Goal: Task Accomplishment & Management: Manage account settings

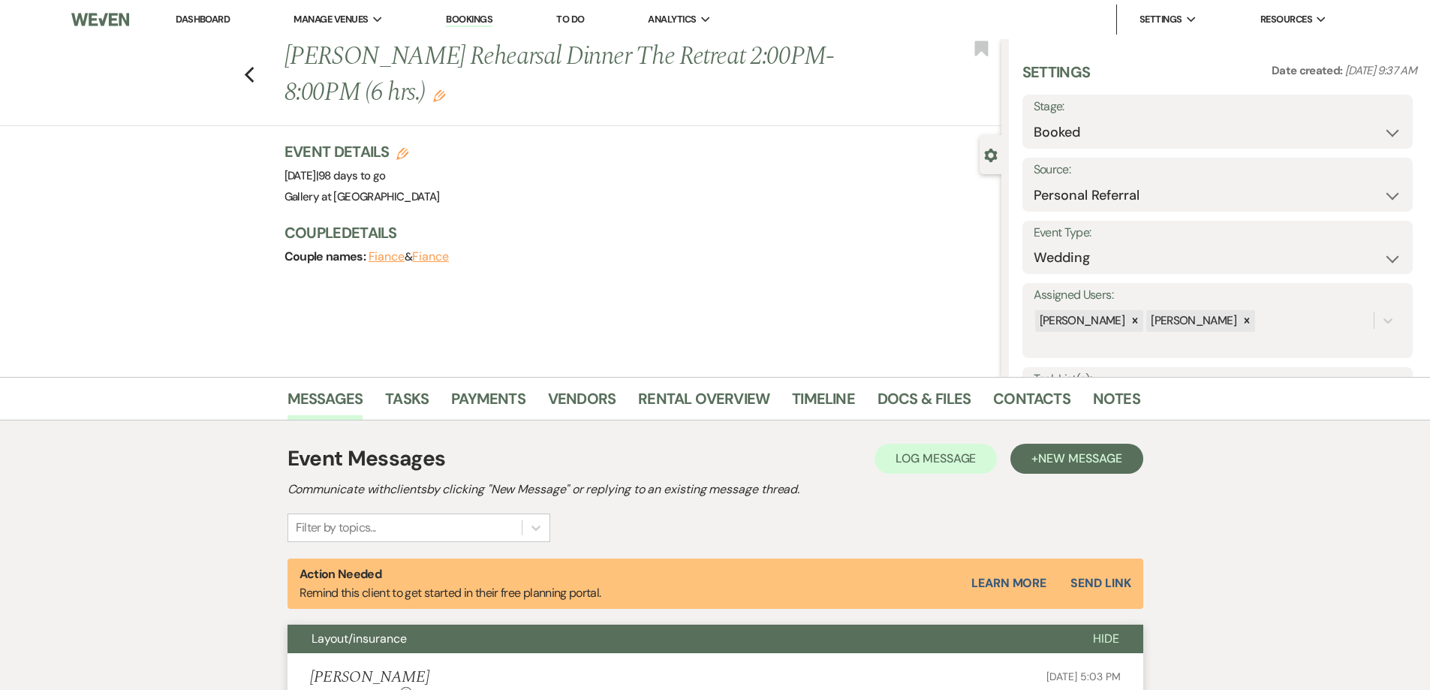
select select "12"
click at [218, 17] on link "Dashboard" at bounding box center [203, 19] width 54 height 13
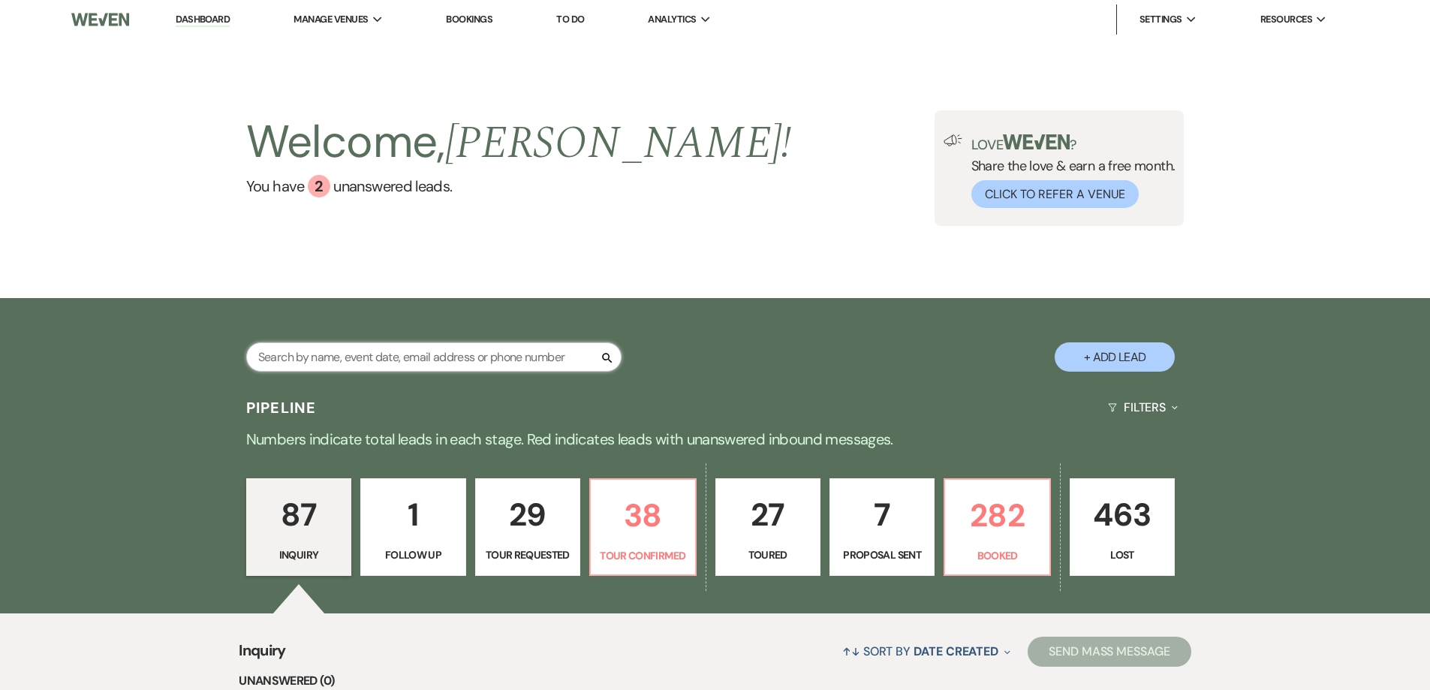
click at [562, 362] on input "text" at bounding box center [433, 356] width 375 height 29
type input "gaynell miller"
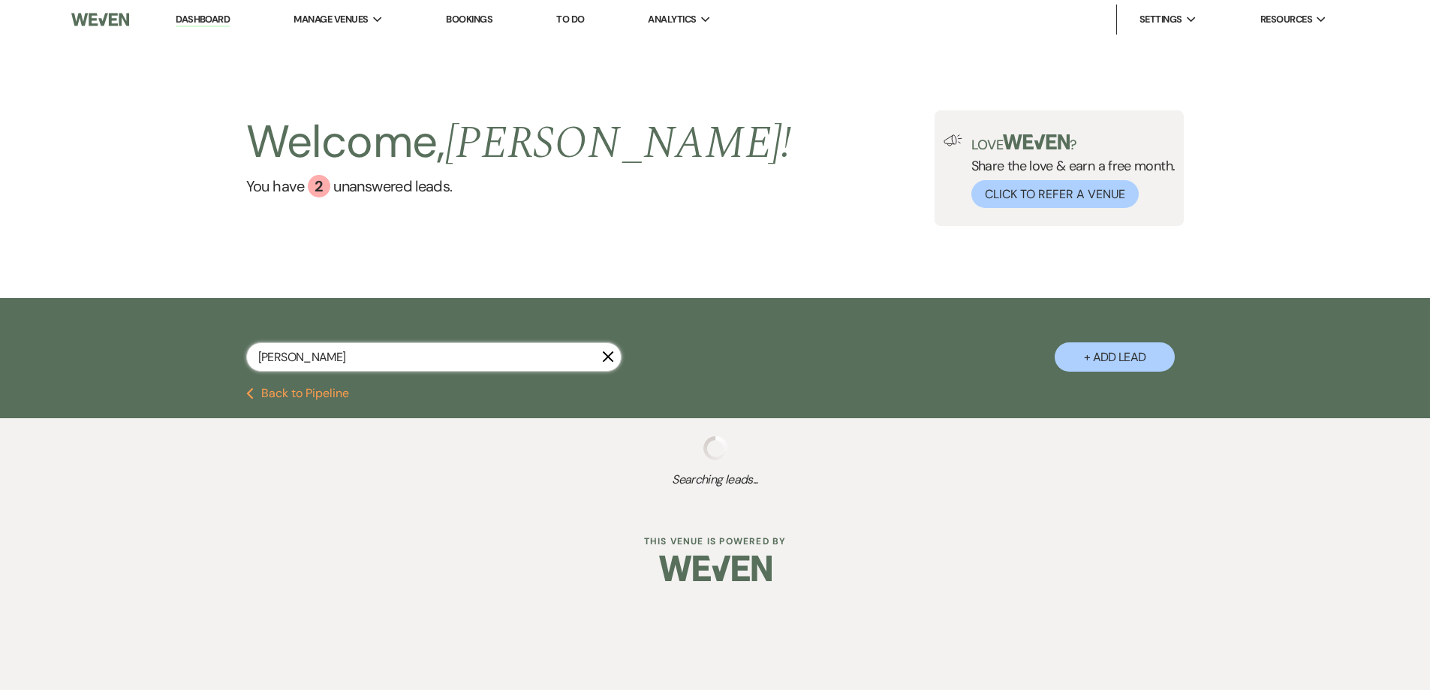
select select "8"
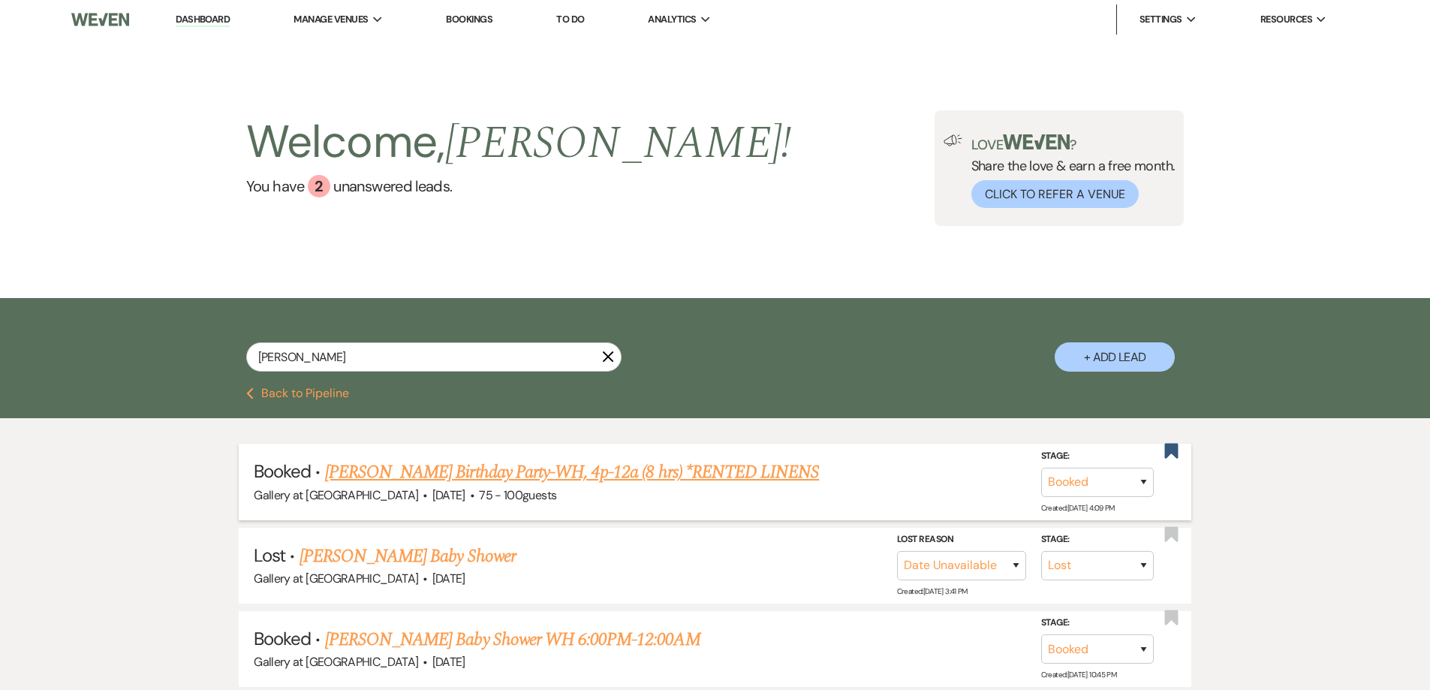
click at [533, 473] on link "Gaynell Miller's Birthday Party-WH, 4p-12a (8 hrs) *RENTED LINENS" at bounding box center [572, 472] width 494 height 27
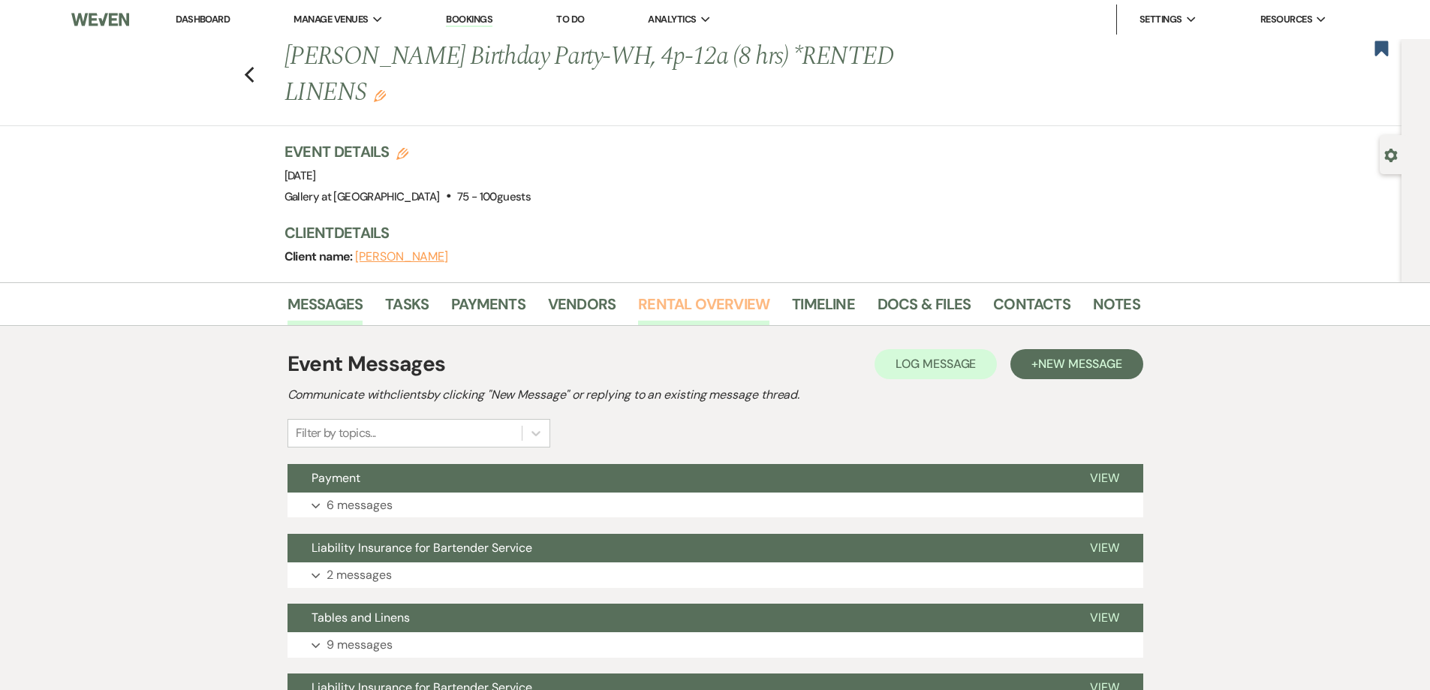
click at [718, 305] on link "Rental Overview" at bounding box center [703, 308] width 131 height 33
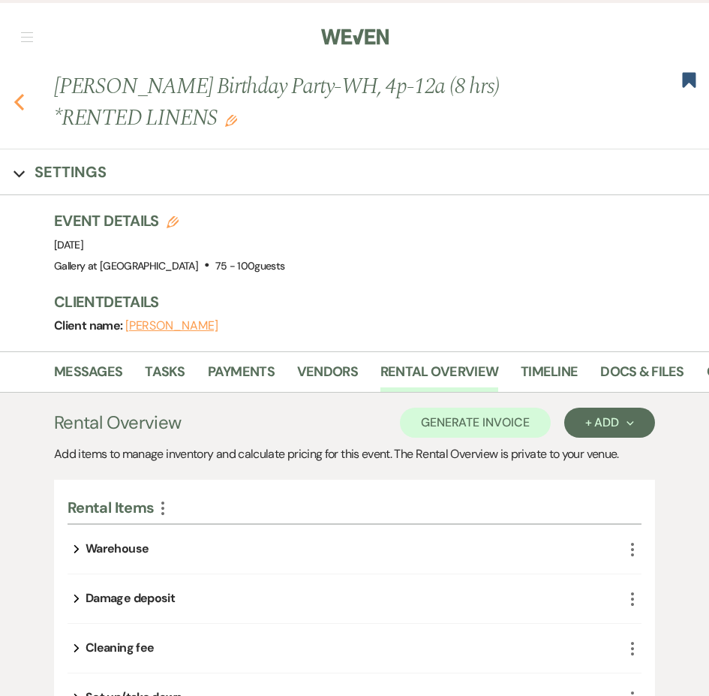
click at [21, 101] on icon "Previous" at bounding box center [19, 102] width 11 height 18
select select "8"
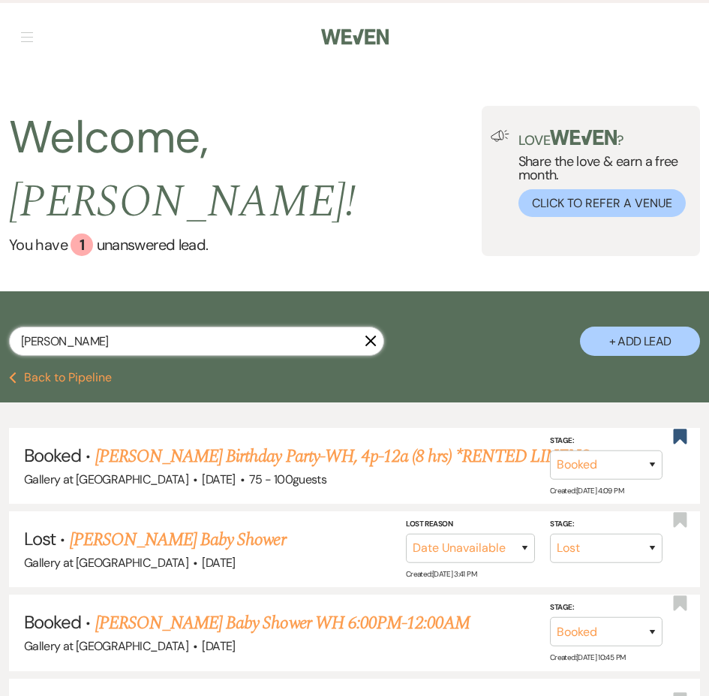
drag, startPoint x: 137, startPoint y: 308, endPoint x: 12, endPoint y: 297, distance: 125.8
click at [12, 326] on input "gaynell miller" at bounding box center [196, 340] width 375 height 29
type input "kell"
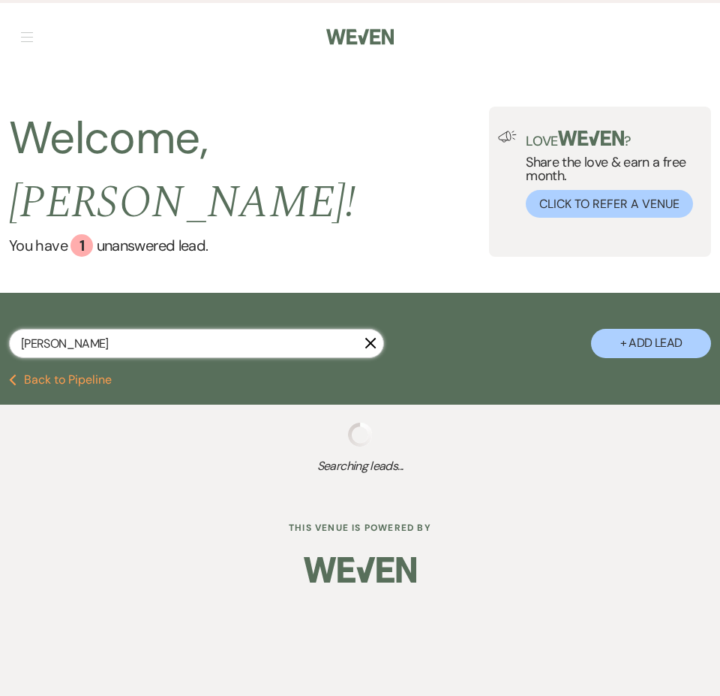
select select "4"
select select "8"
select select "11"
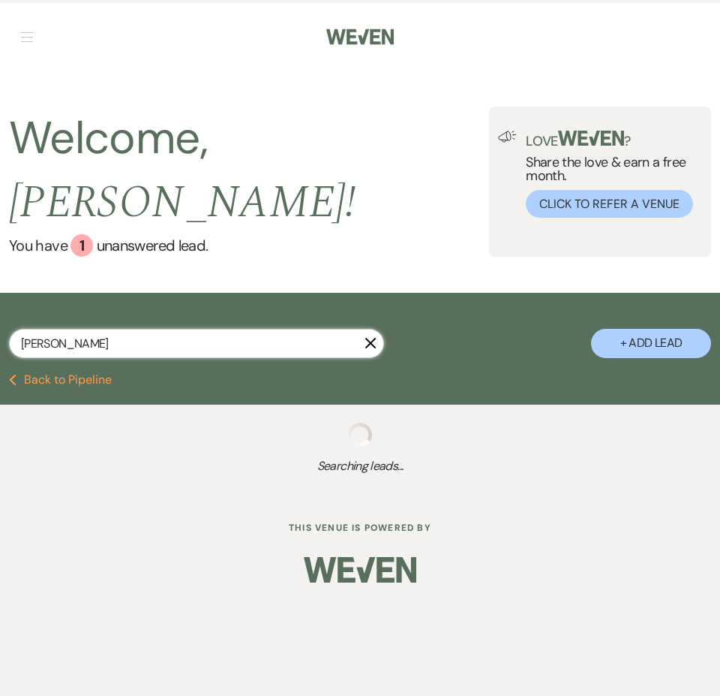
select select "8"
select select "5"
select select "8"
select select "5"
select select "8"
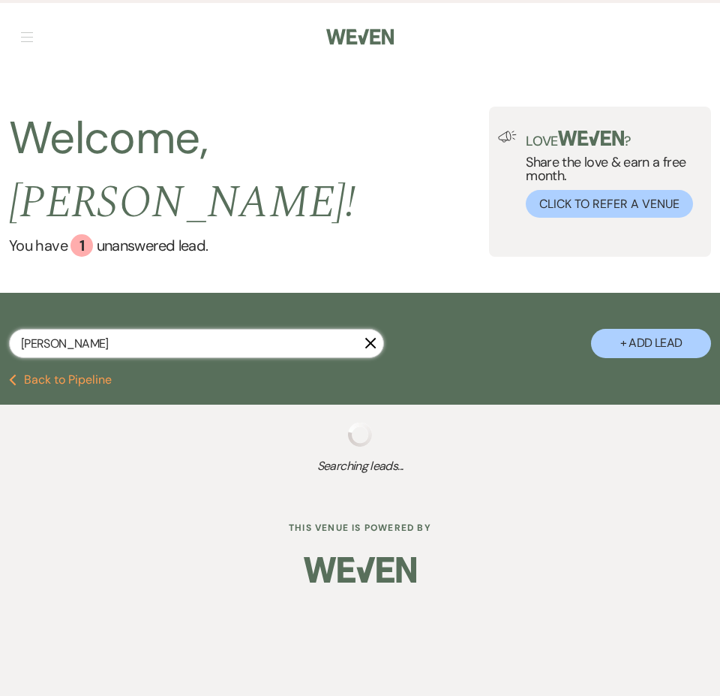
select select "5"
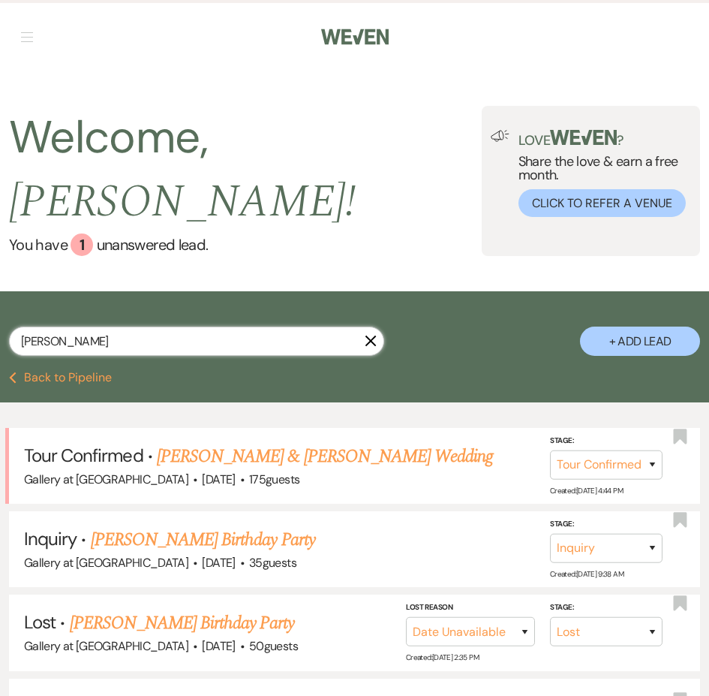
type input "kelli"
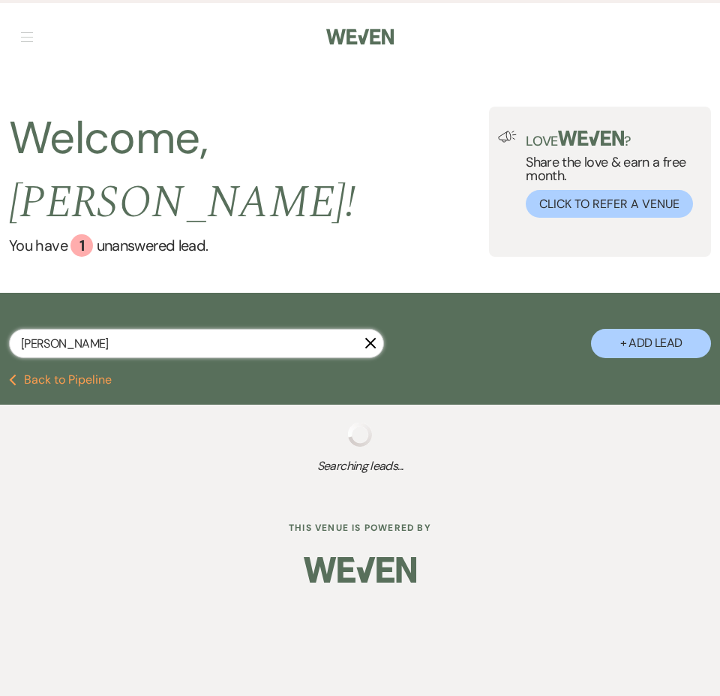
select select "4"
select select "8"
select select "5"
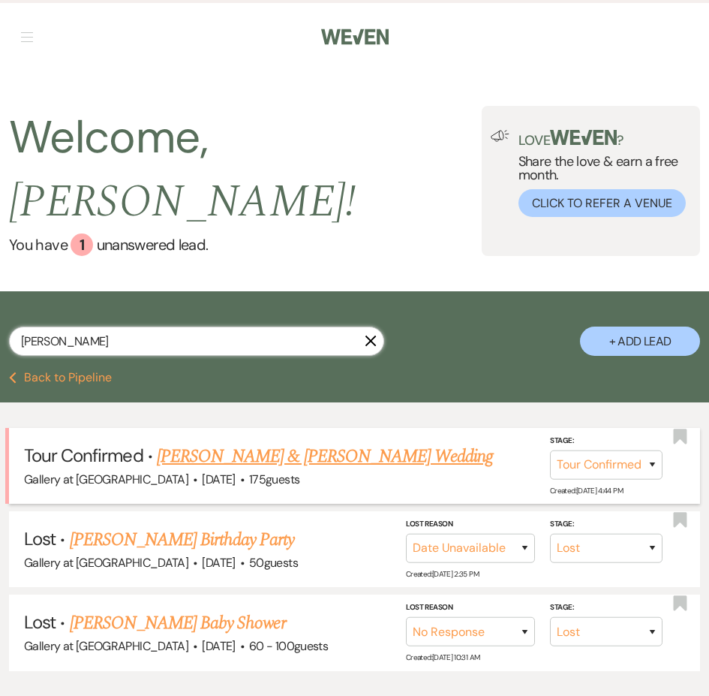
type input "kelli"
click at [230, 443] on link "Rian Tieuel & Kelli White's Wedding" at bounding box center [325, 456] width 336 height 27
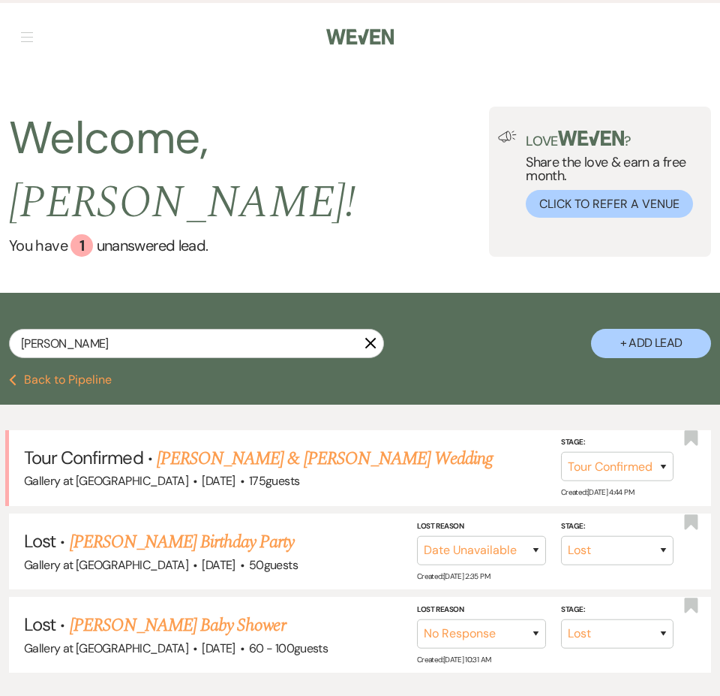
select select "4"
select select "5"
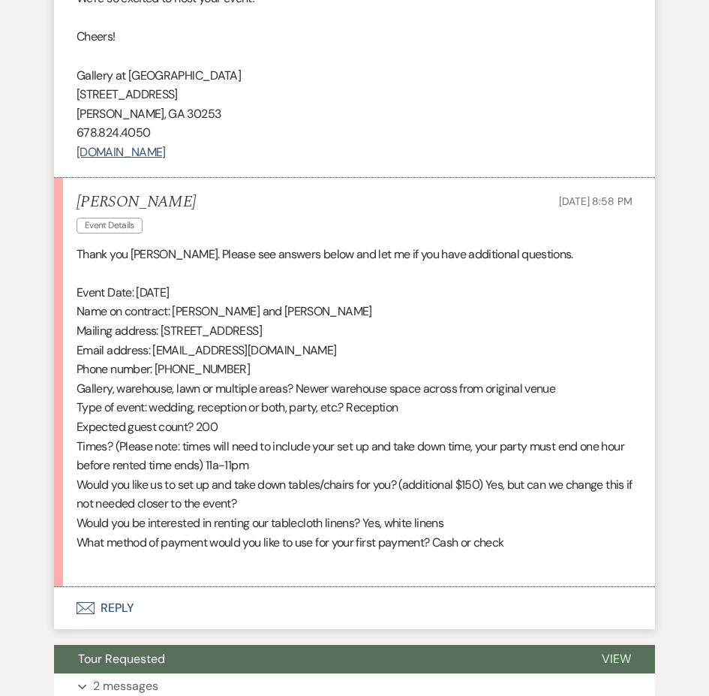
scroll to position [1876, 0]
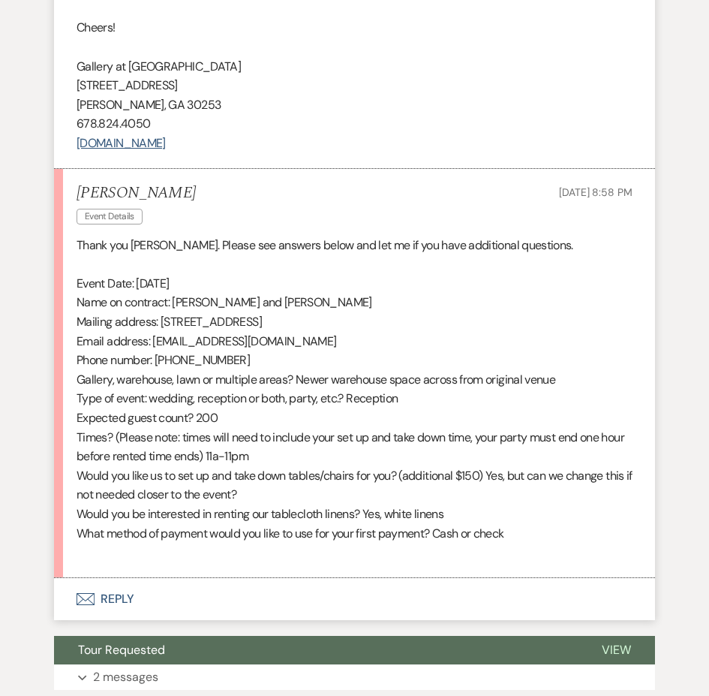
click at [489, 596] on button "Envelope Reply" at bounding box center [354, 599] width 601 height 42
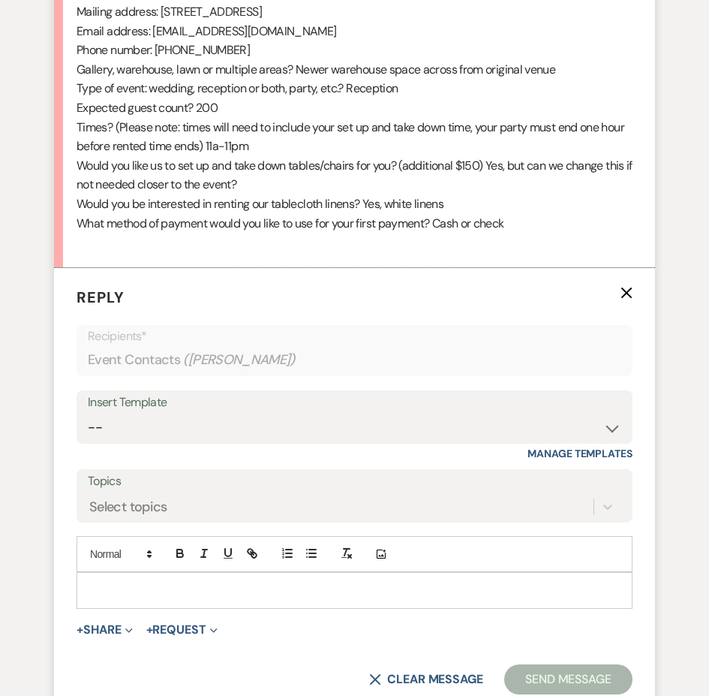
scroll to position [2329, 0]
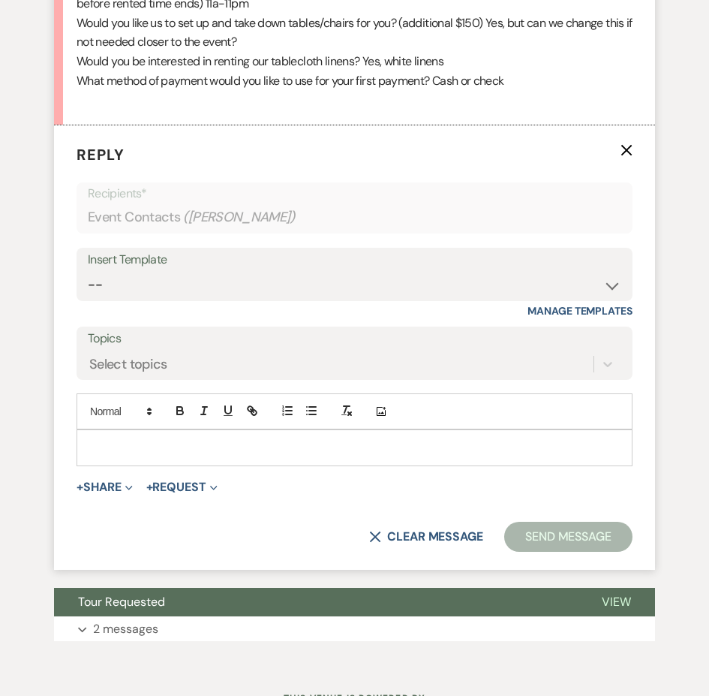
click at [332, 444] on p at bounding box center [355, 447] width 532 height 17
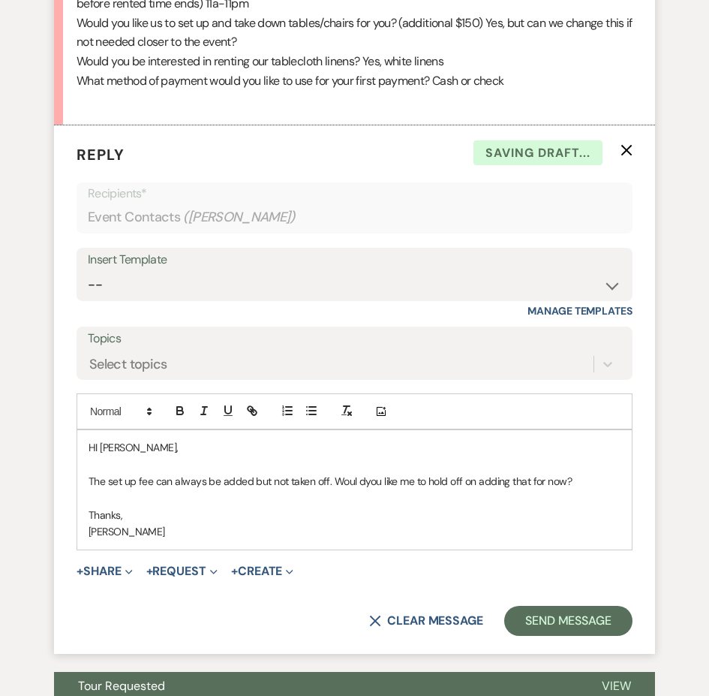
click at [100, 451] on p "HI Kellli," at bounding box center [355, 447] width 532 height 17
click at [353, 483] on p "The set up fee can always be added but not taken off. Woul dyou like me to hold…" at bounding box center [355, 481] width 532 height 17
click at [247, 478] on p "The set up fee can always be added but not taken off. Would you like me to hold…" at bounding box center [355, 481] width 532 height 17
click at [537, 615] on button "Send Message" at bounding box center [568, 621] width 128 height 30
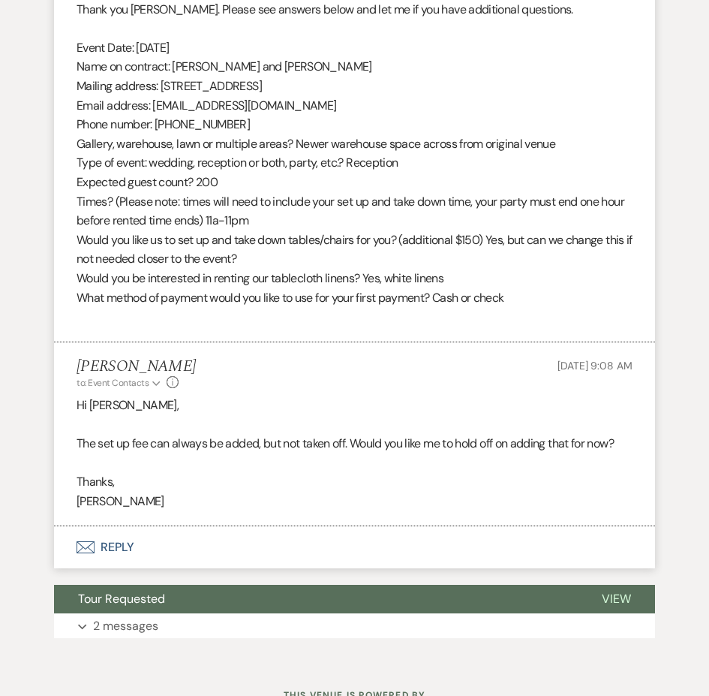
scroll to position [2037, 0]
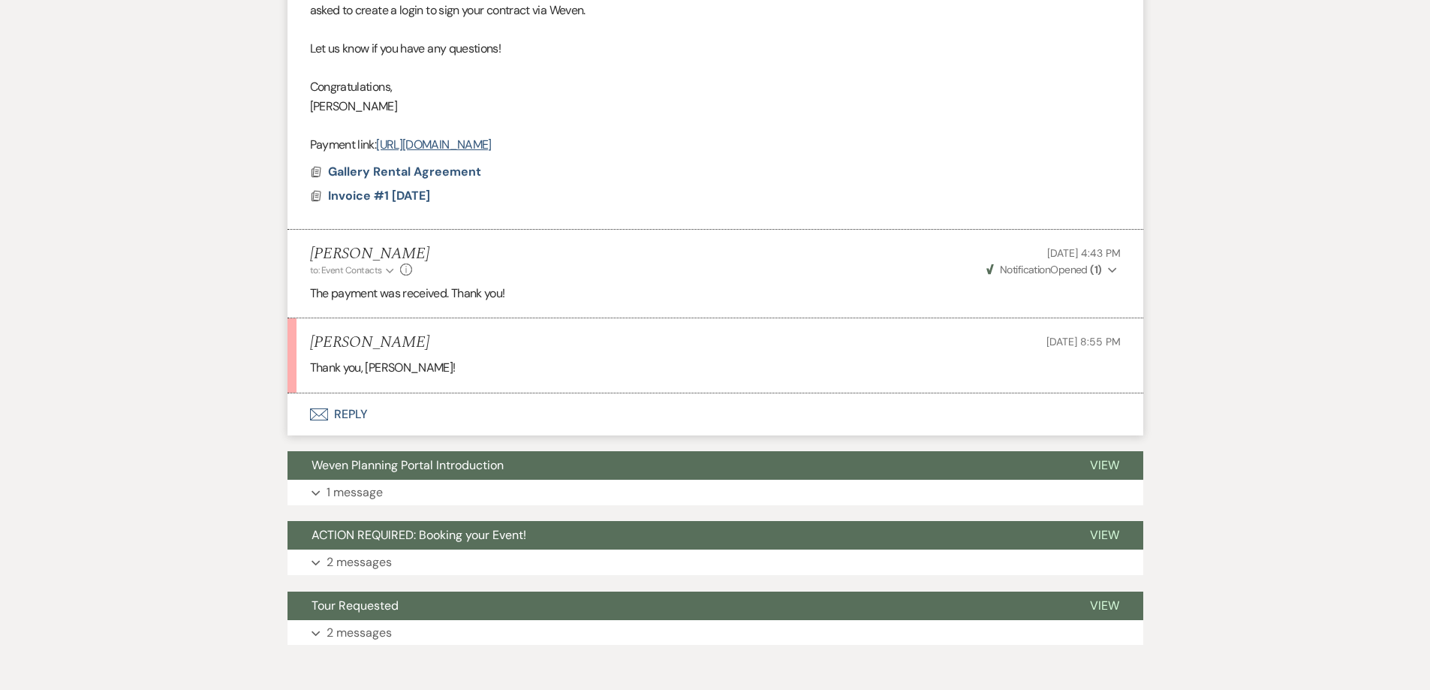
click at [417, 418] on button "Envelope Reply" at bounding box center [715, 414] width 856 height 42
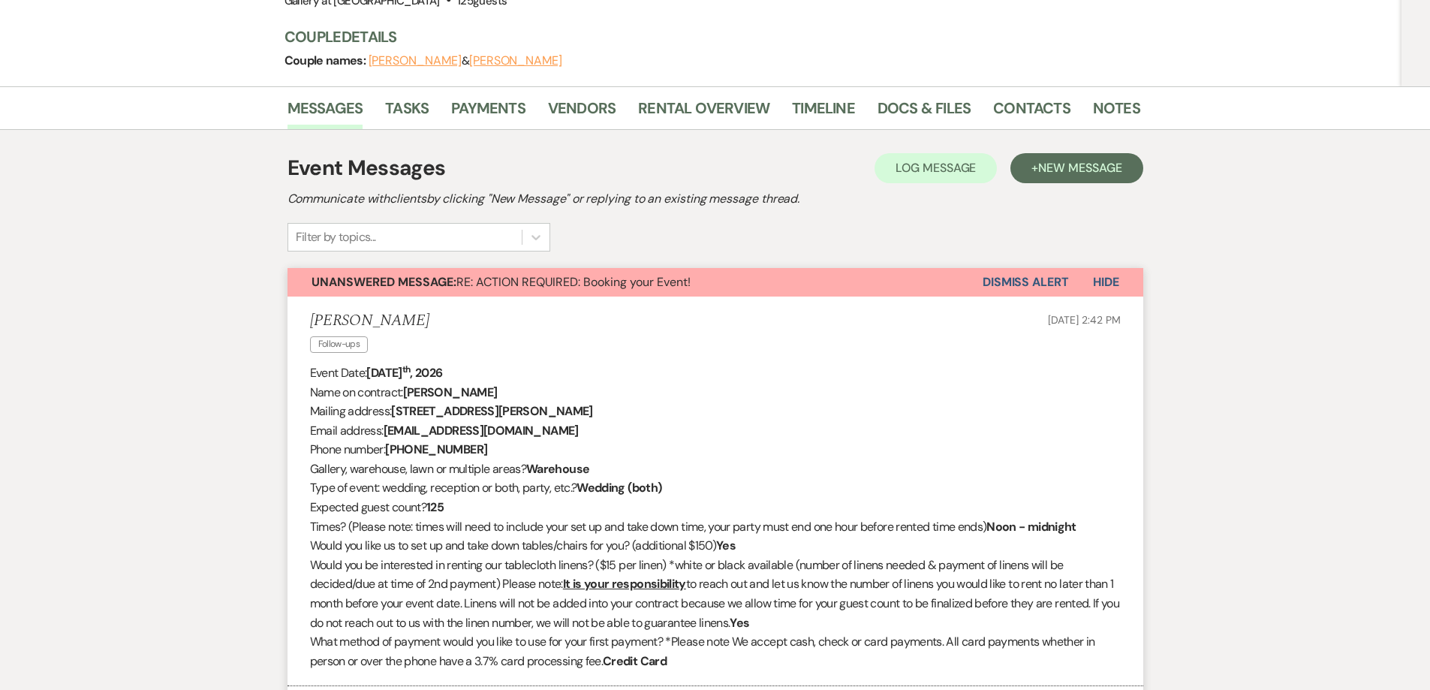
scroll to position [188, 0]
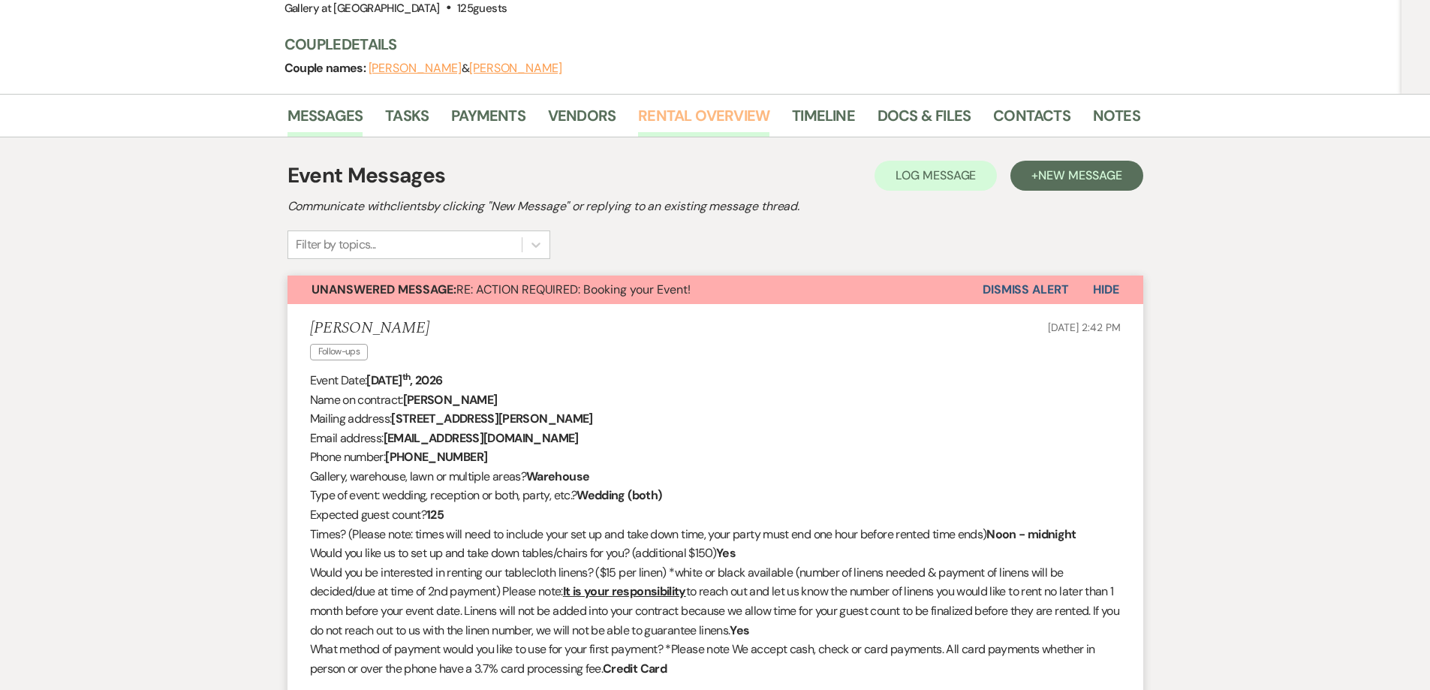
click at [660, 116] on link "Rental Overview" at bounding box center [703, 120] width 131 height 33
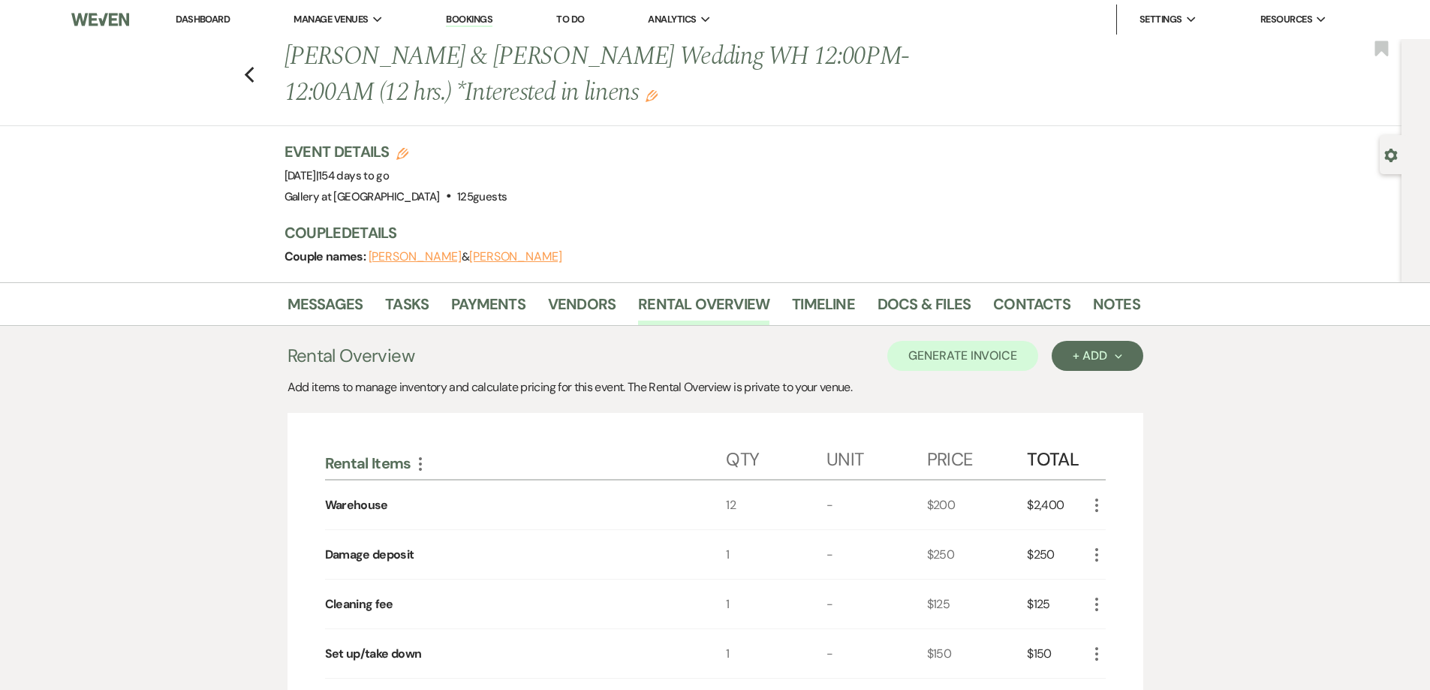
click at [1379, 162] on div "Gear Settings" at bounding box center [1393, 154] width 29 height 39
click at [1392, 153] on icon "Gear" at bounding box center [1391, 156] width 14 height 14
select select "5"
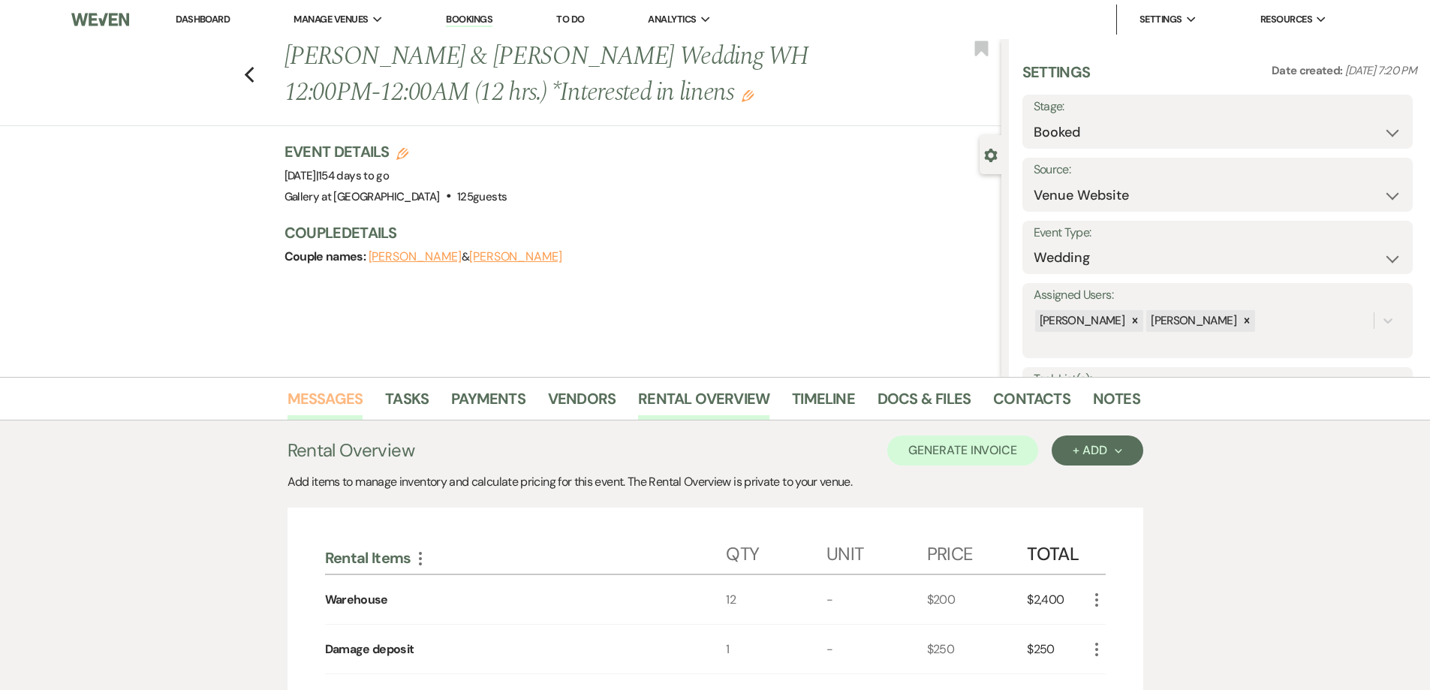
click at [332, 401] on link "Messages" at bounding box center [325, 403] width 76 height 33
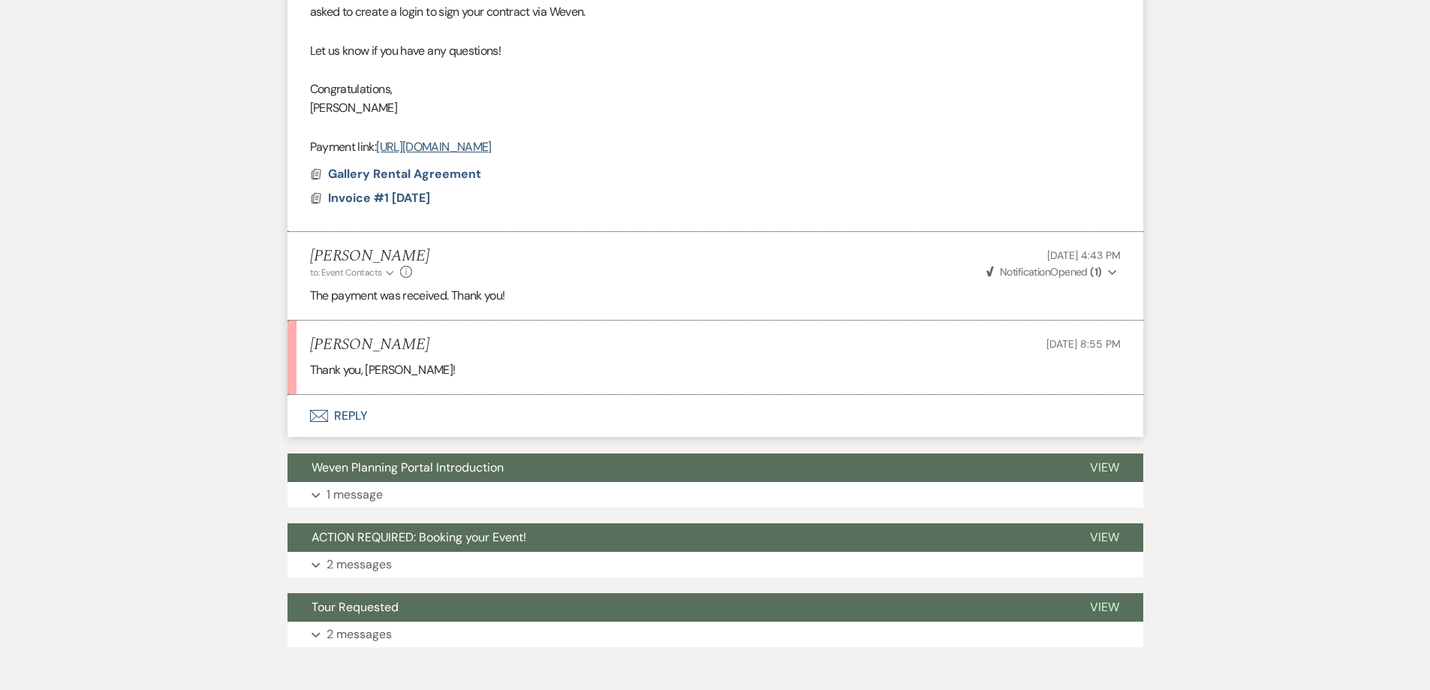
scroll to position [1193, 0]
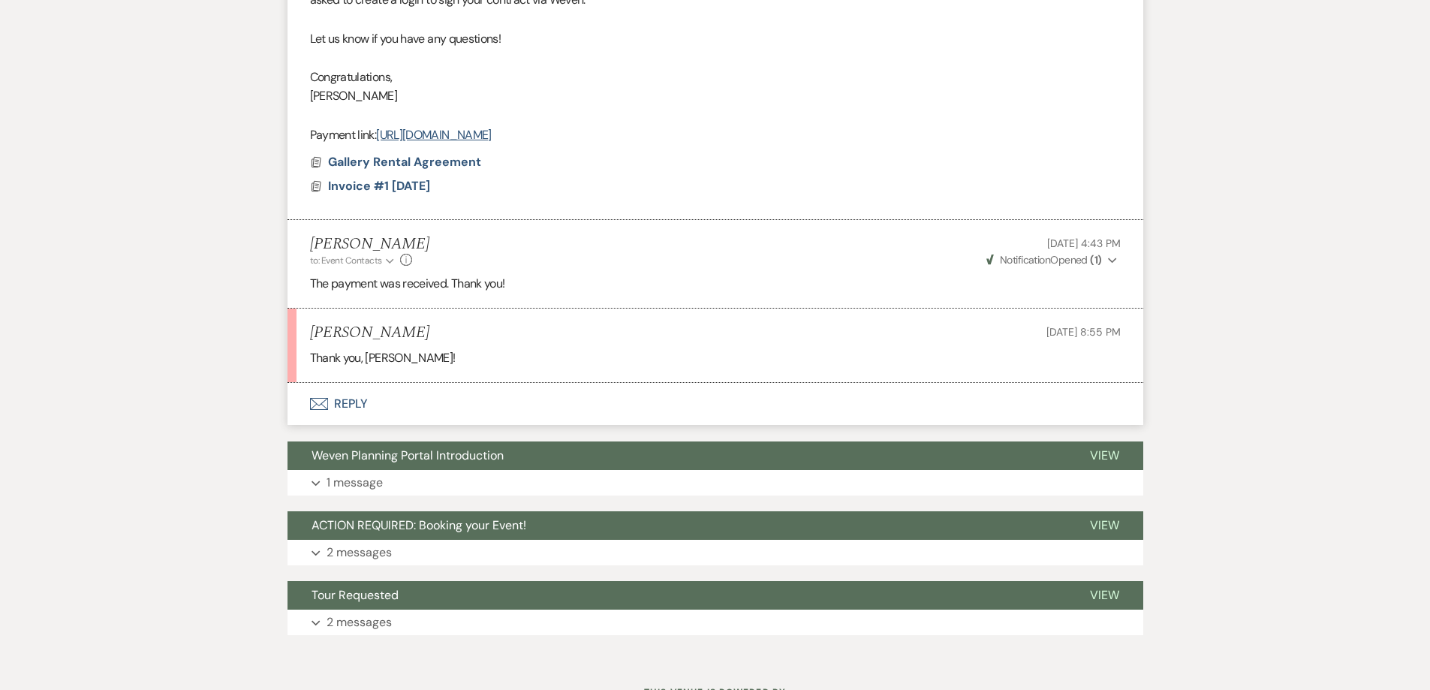
click at [390, 406] on button "Envelope Reply" at bounding box center [715, 404] width 856 height 42
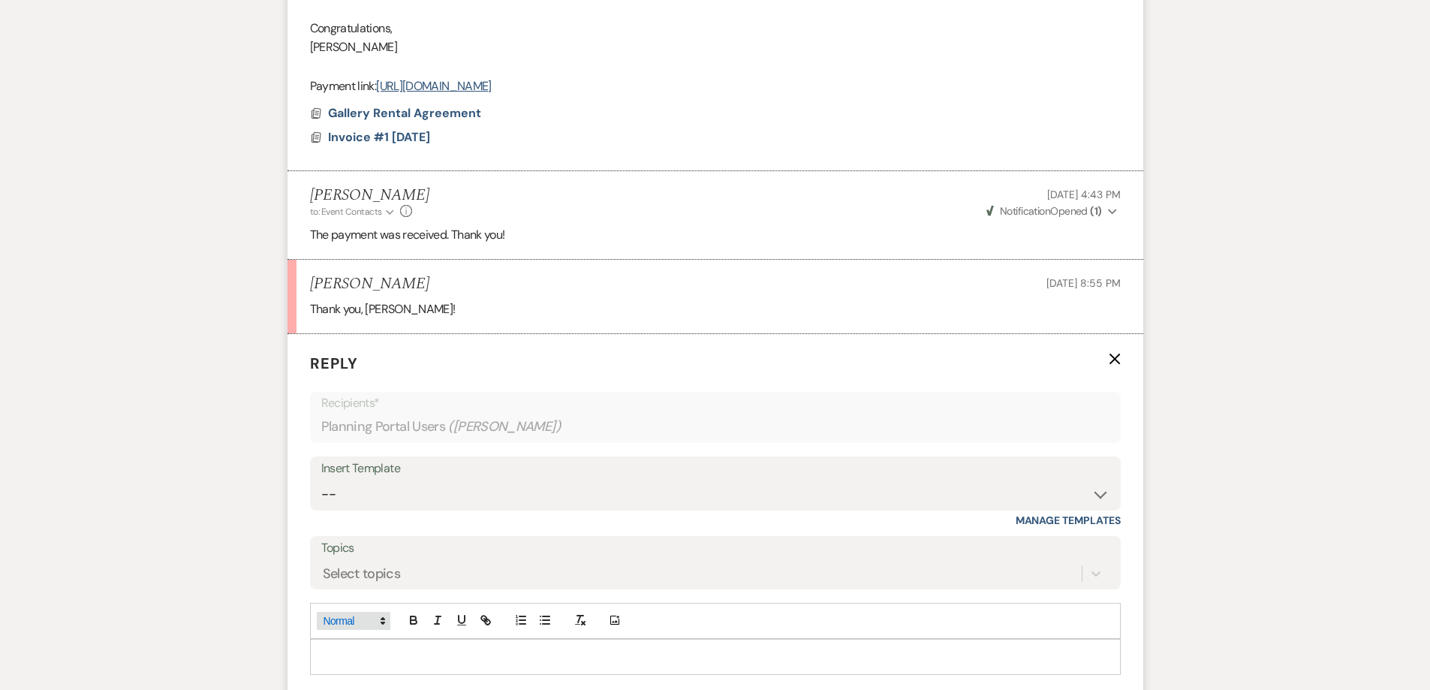
scroll to position [1268, 0]
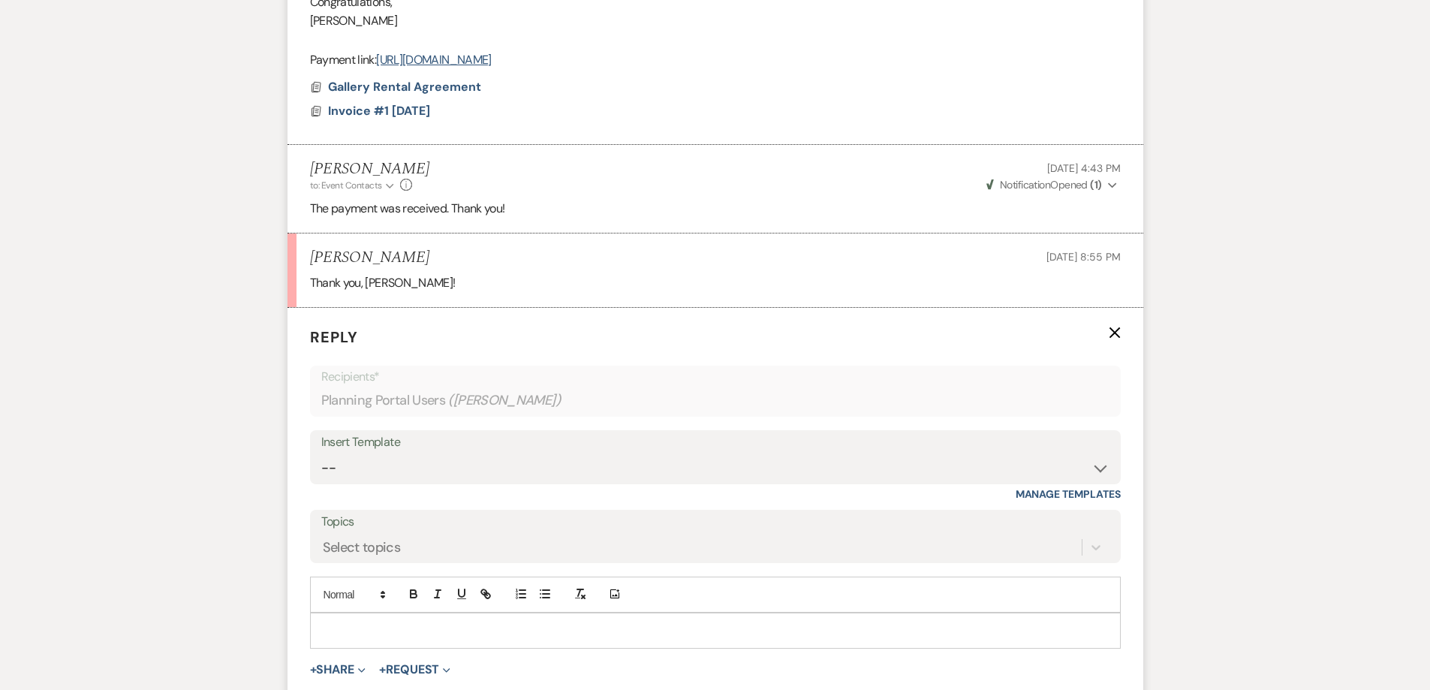
click at [364, 624] on p at bounding box center [715, 630] width 787 height 17
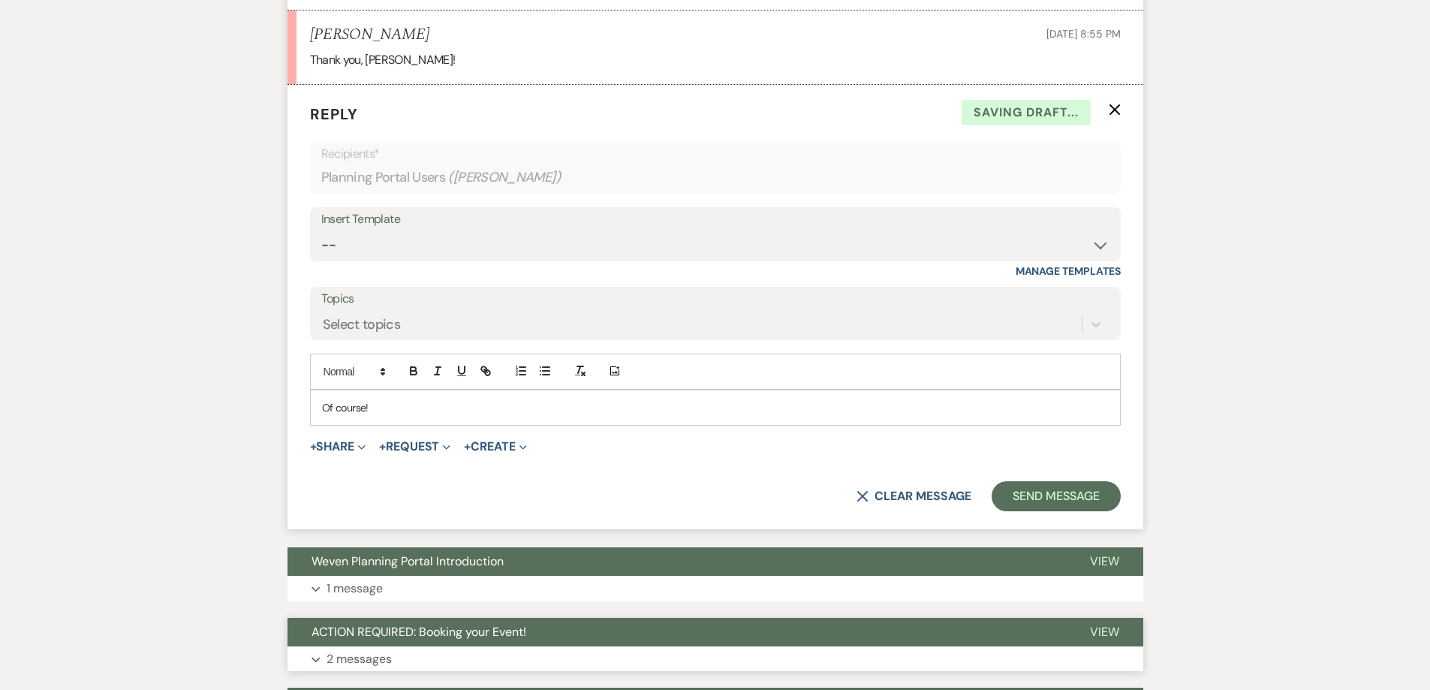
scroll to position [1569, 0]
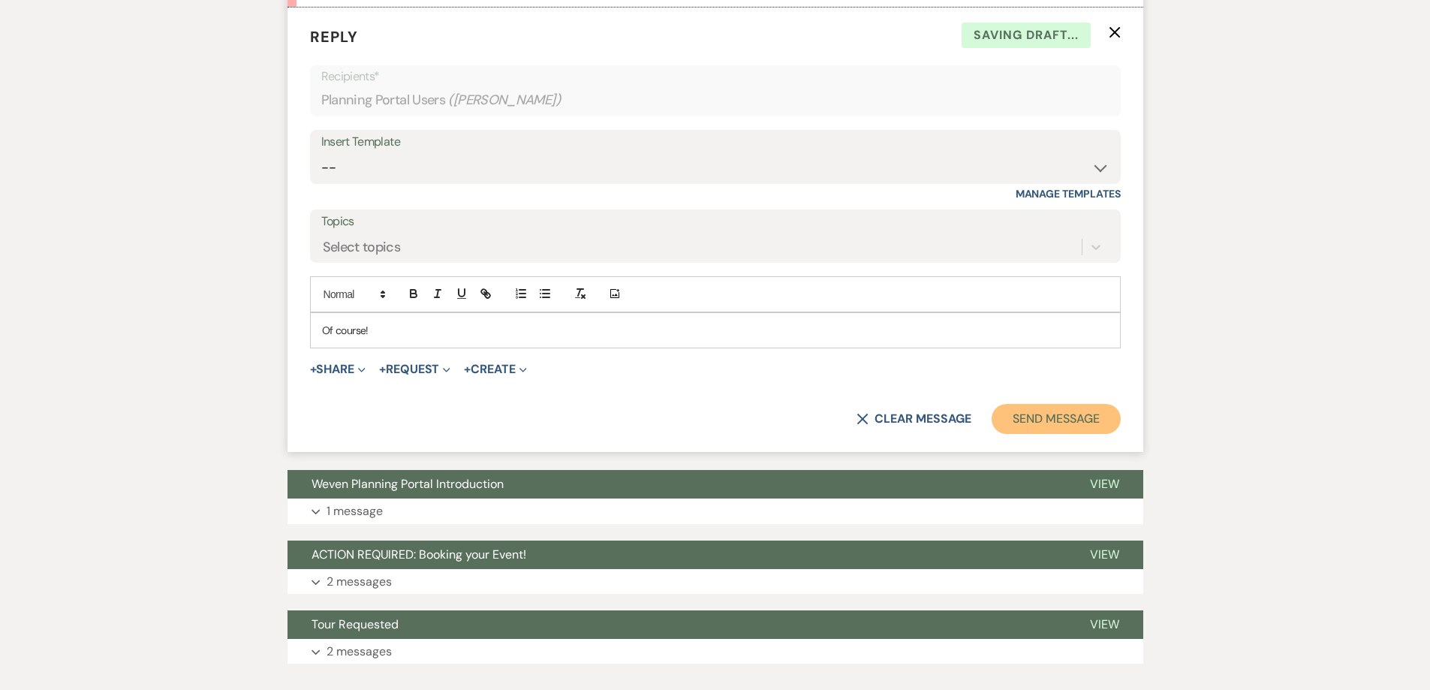
click at [1030, 413] on button "Send Message" at bounding box center [1055, 419] width 128 height 30
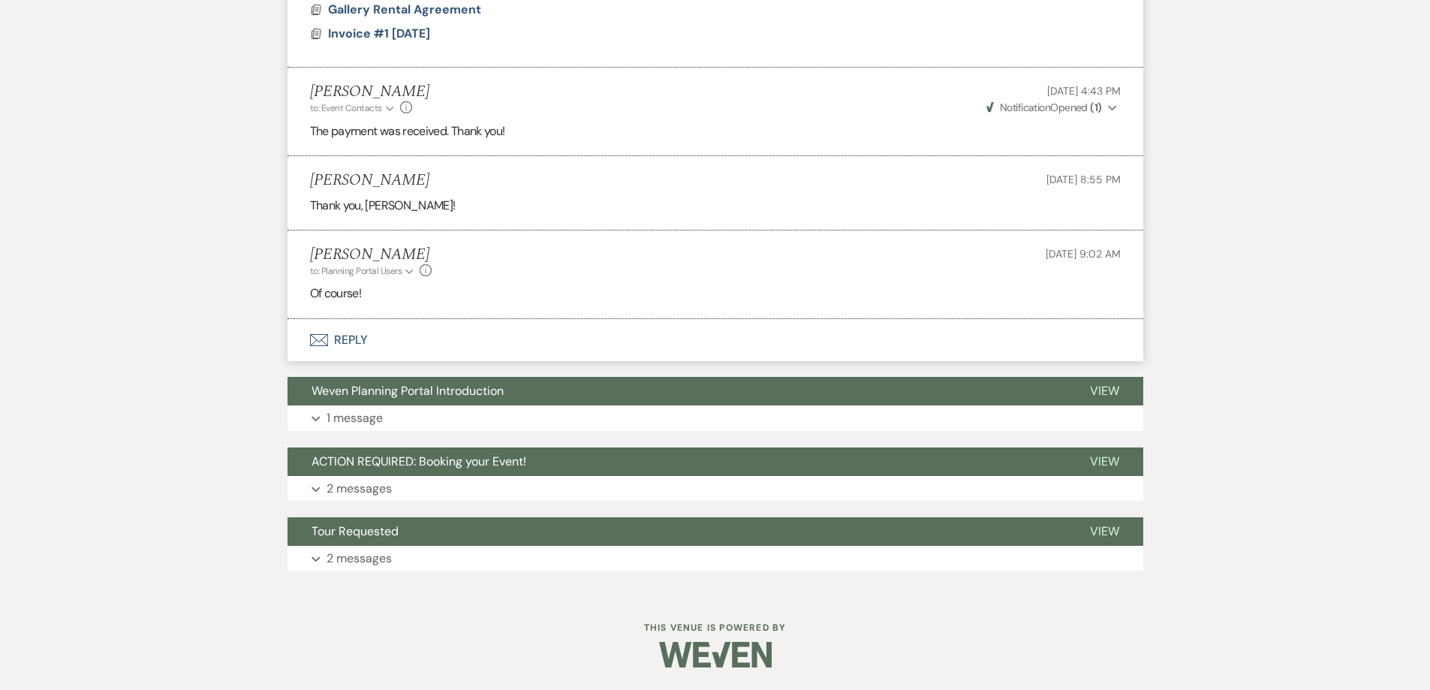
scroll to position [1346, 0]
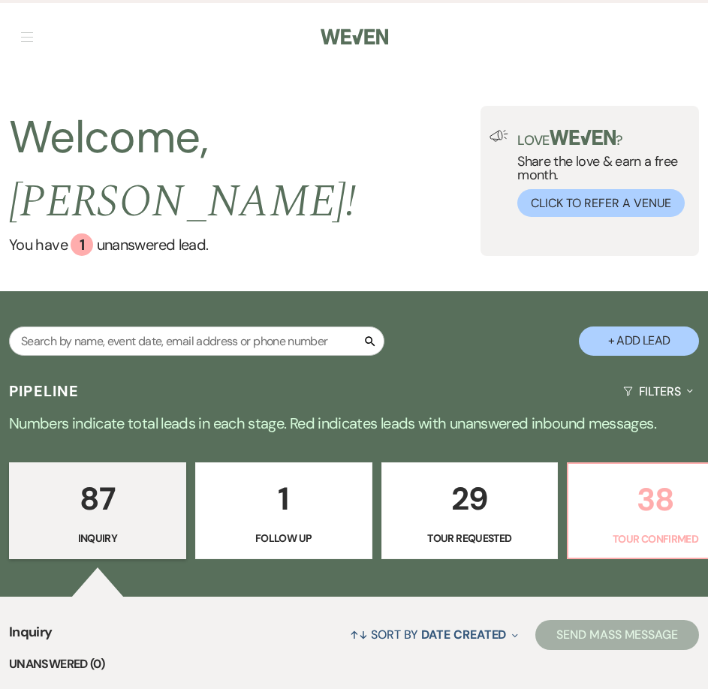
click at [615, 495] on link "38 Tour Confirmed" at bounding box center [655, 511] width 177 height 98
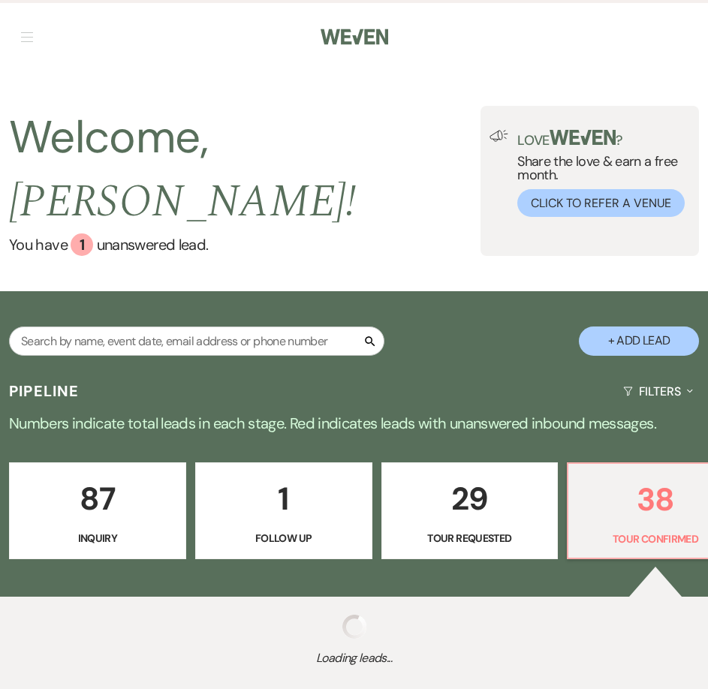
select select "4"
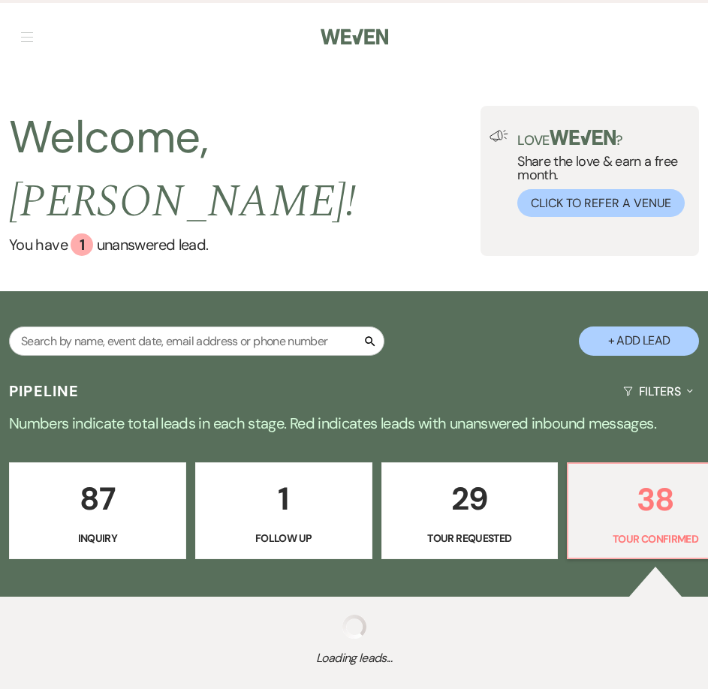
select select "4"
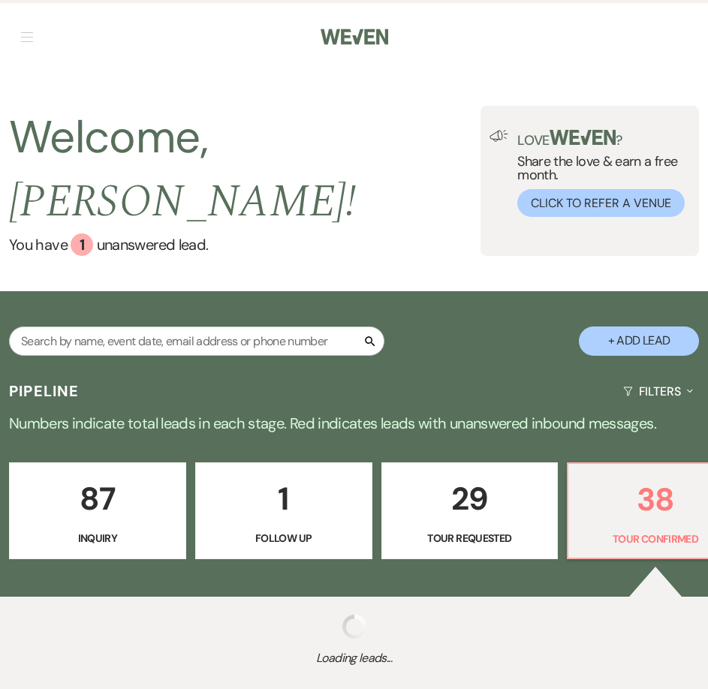
select select "4"
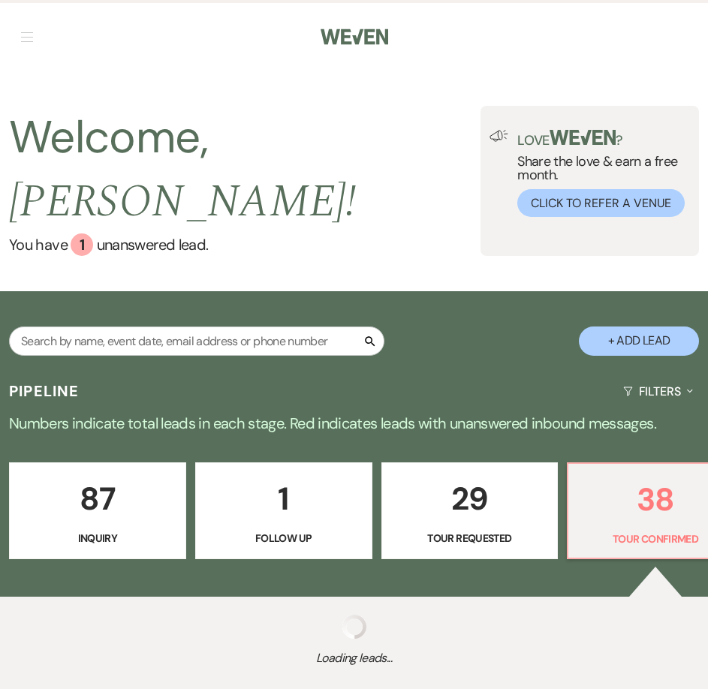
select select "4"
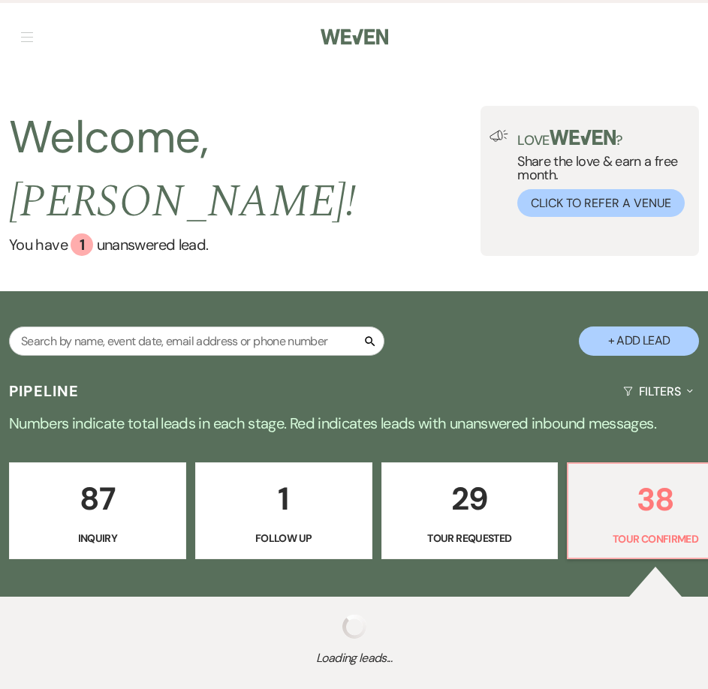
select select "4"
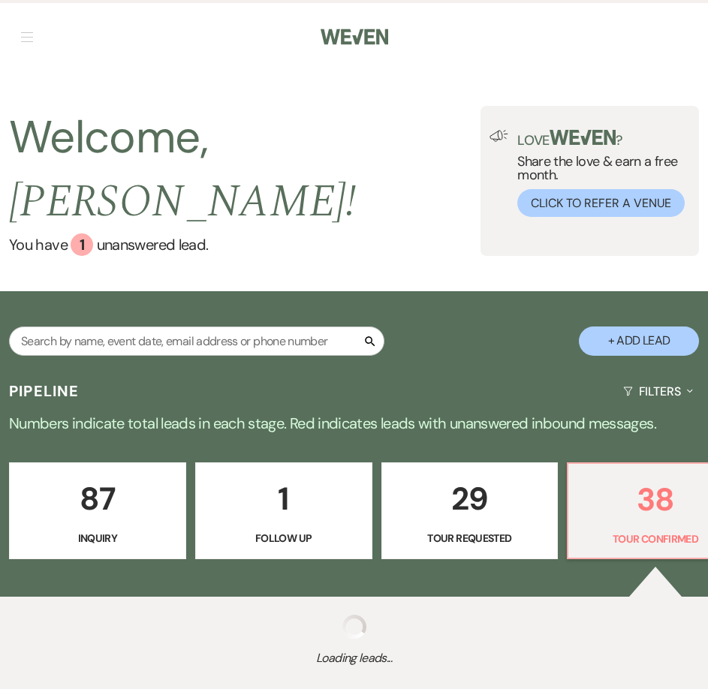
select select "4"
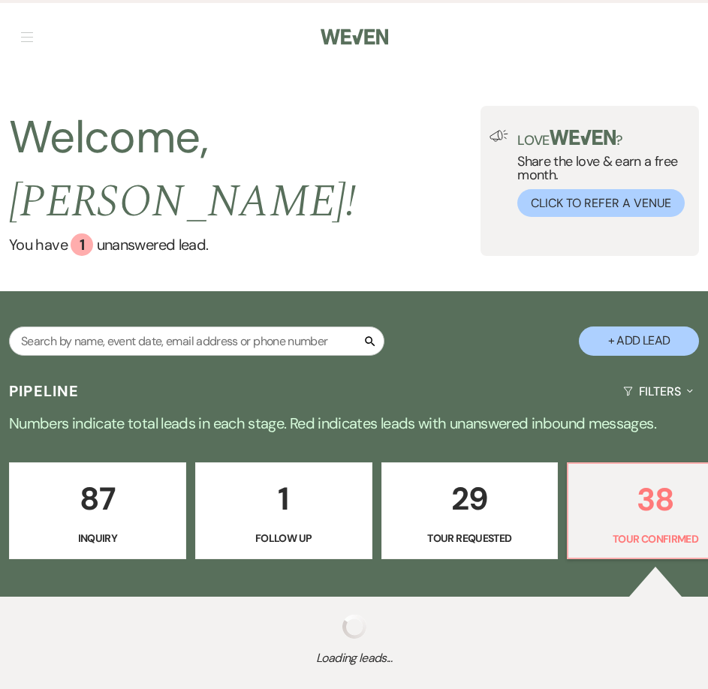
select select "4"
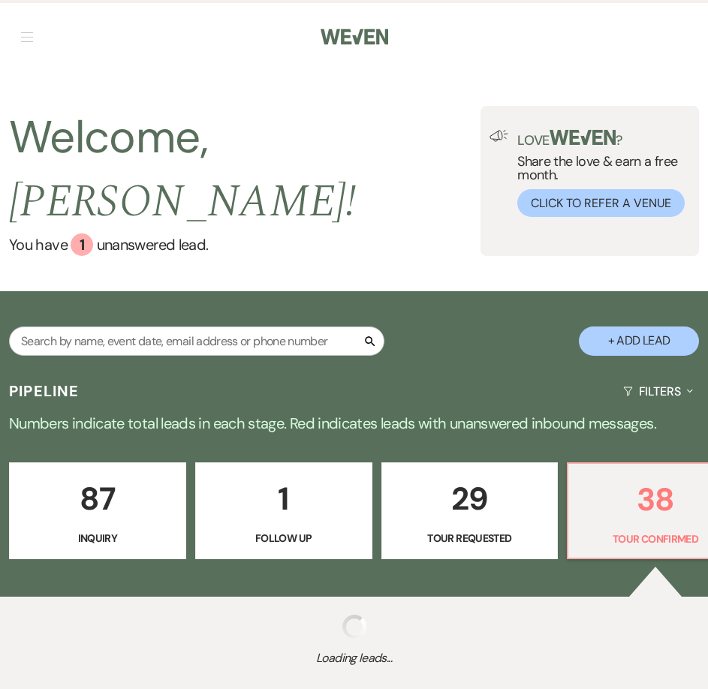
select select "4"
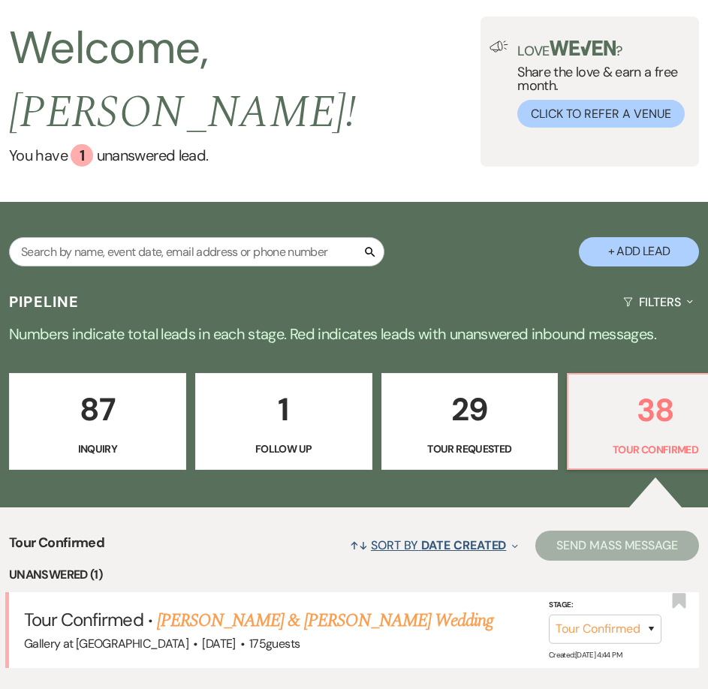
scroll to position [158, 0]
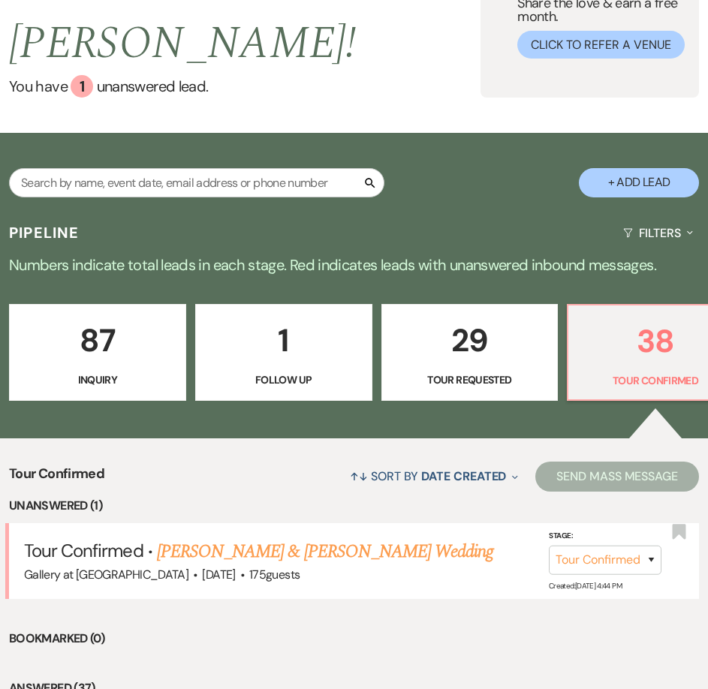
drag, startPoint x: 183, startPoint y: 532, endPoint x: 95, endPoint y: 459, distance: 114.1
click at [183, 538] on link "Rian Tieuel & Kelli White's Wedding" at bounding box center [325, 551] width 336 height 27
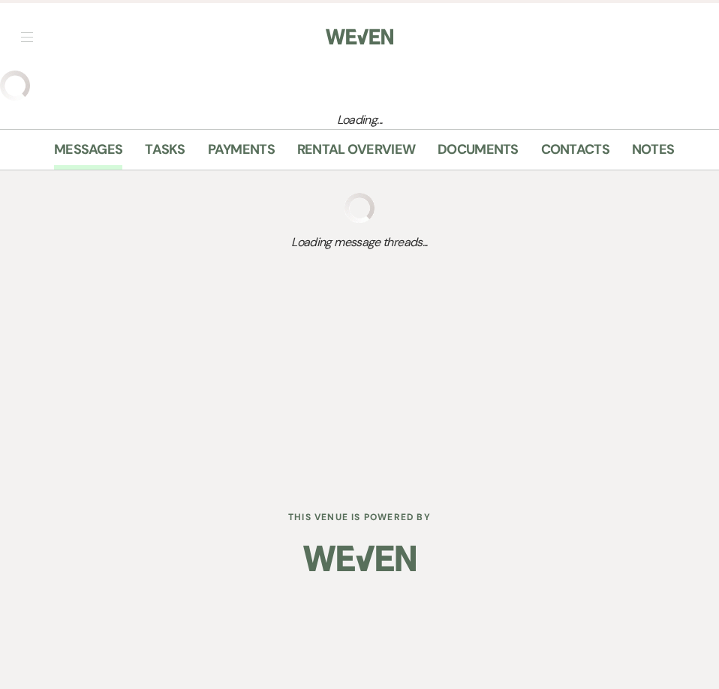
select select "4"
select select "5"
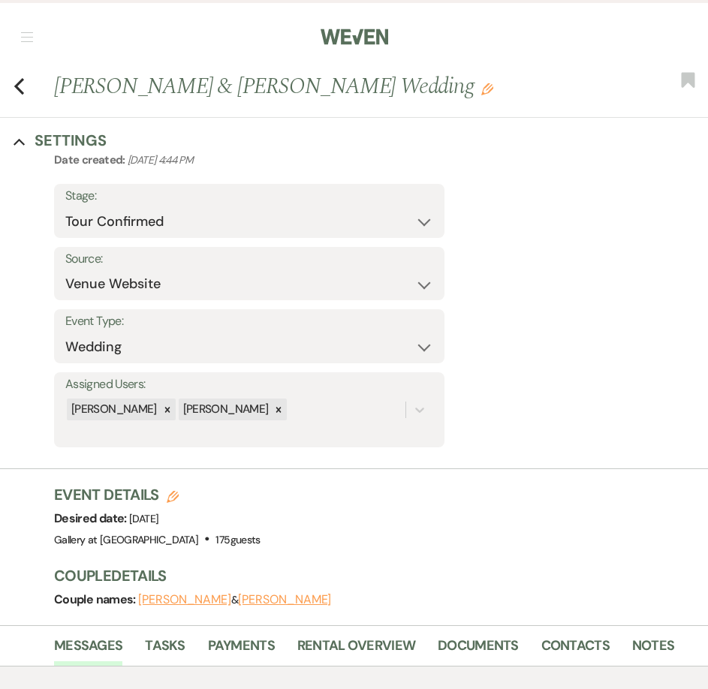
click at [171, 495] on icon "Edit" at bounding box center [173, 497] width 12 height 12
select select "733"
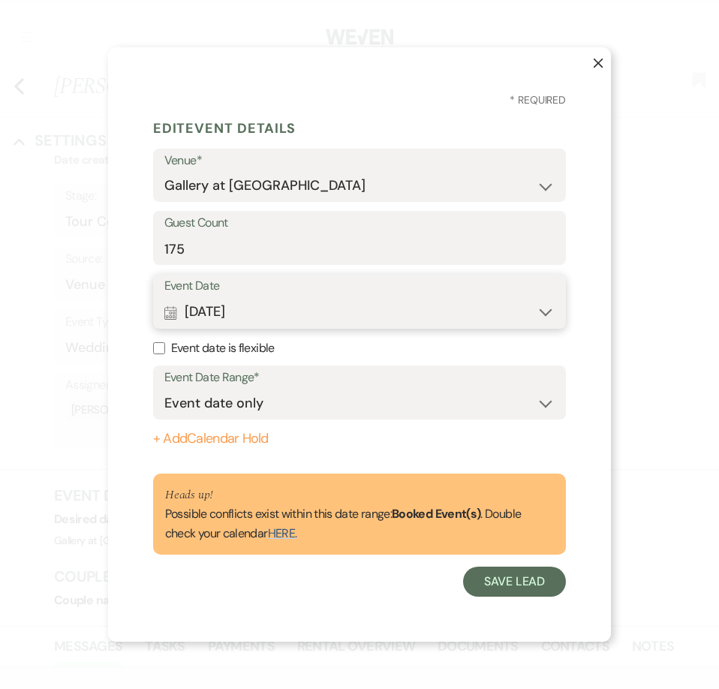
click at [287, 314] on button "Calendar Mar 14, 2026 Expand" at bounding box center [359, 312] width 391 height 30
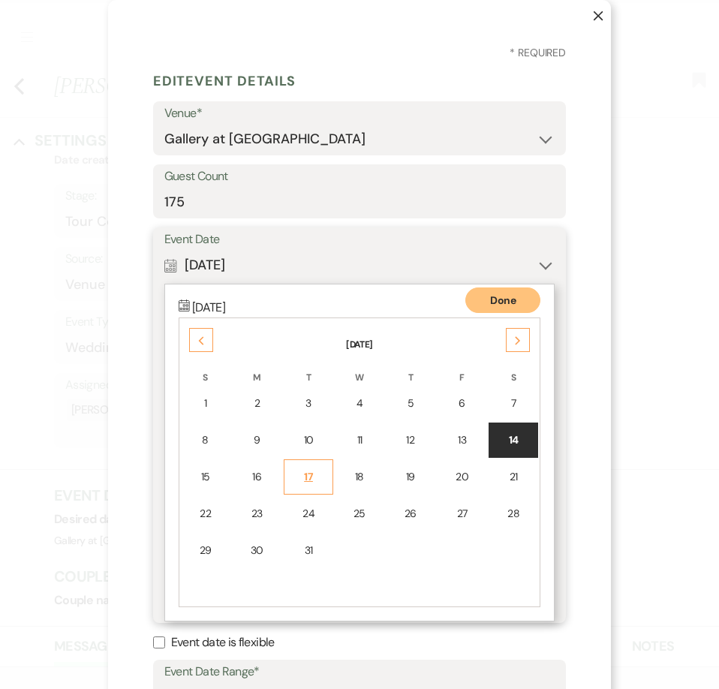
scroll to position [108, 0]
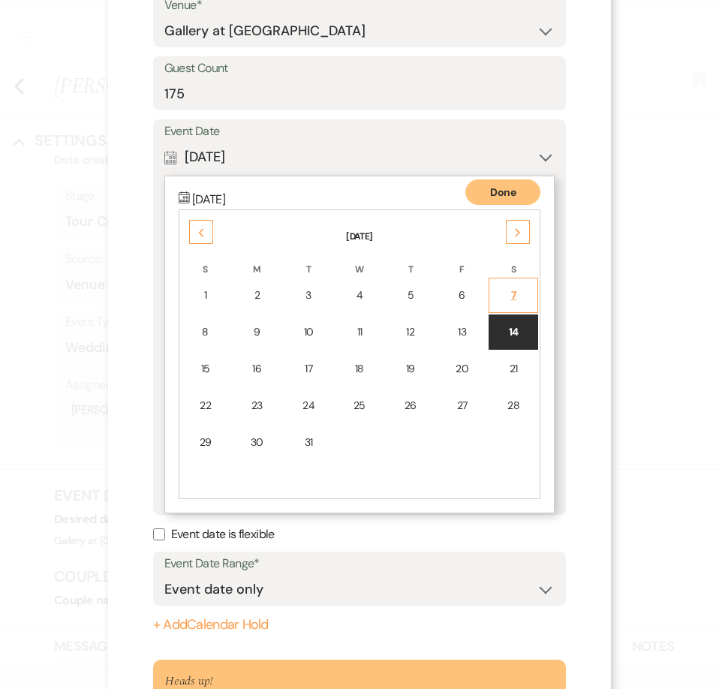
click at [498, 301] on div "7" at bounding box center [513, 295] width 30 height 16
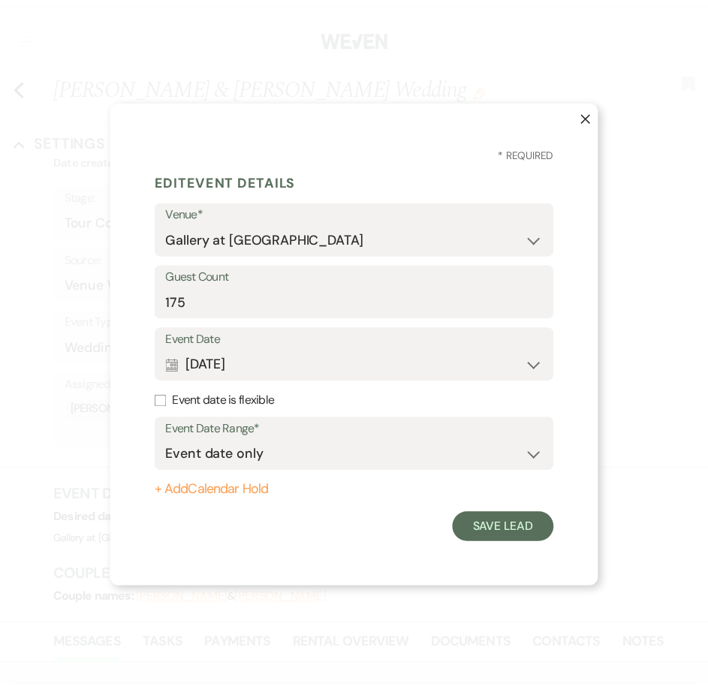
scroll to position [0, 0]
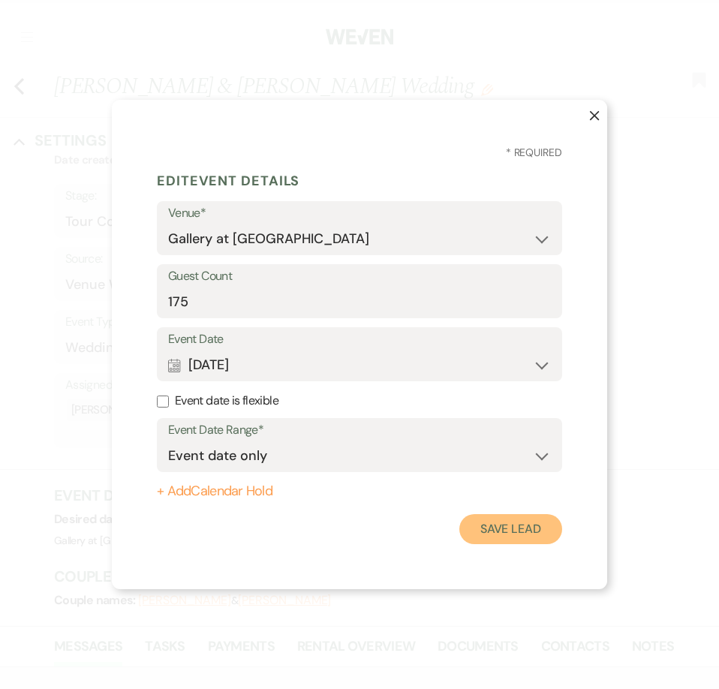
click at [530, 529] on button "Save Lead" at bounding box center [510, 529] width 103 height 30
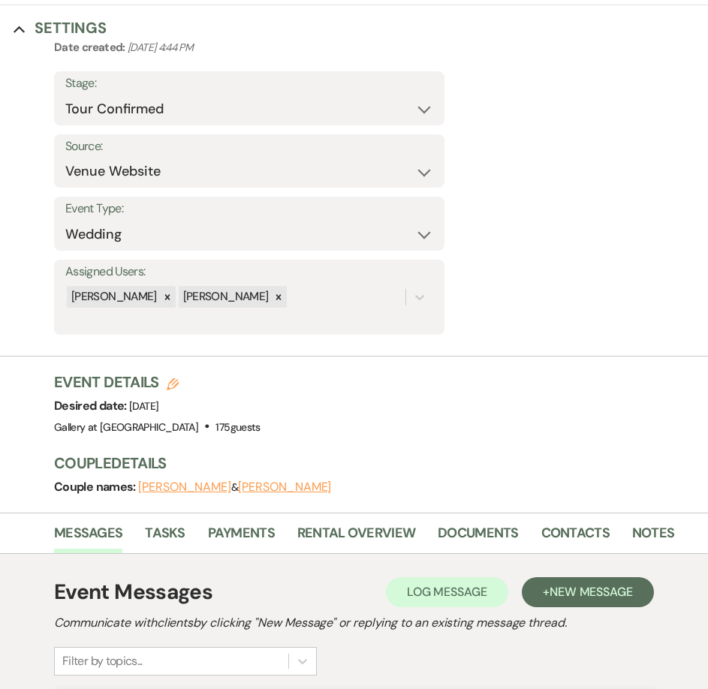
scroll to position [450, 0]
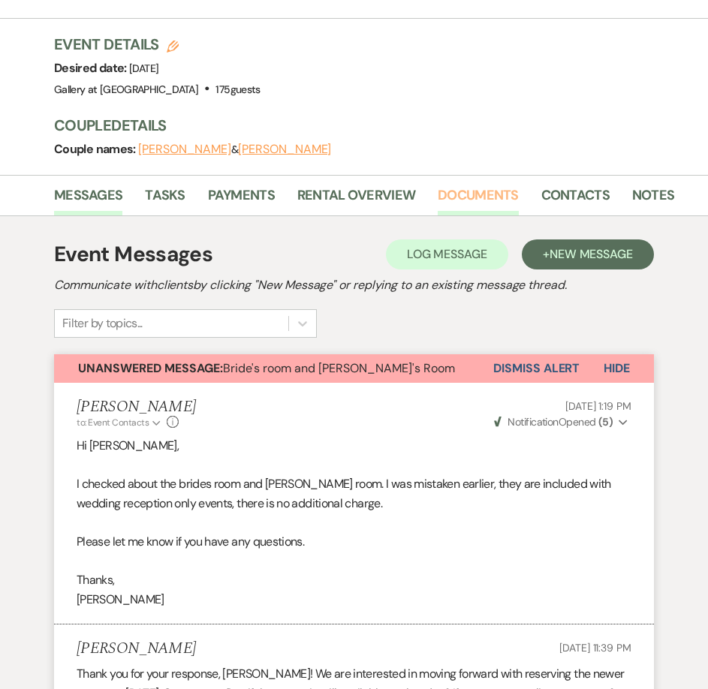
click at [463, 192] on link "Documents" at bounding box center [478, 200] width 81 height 31
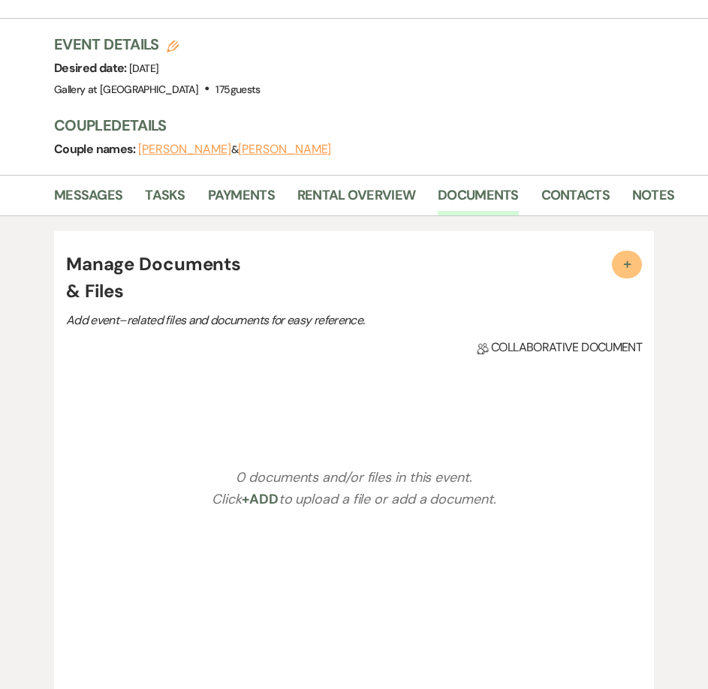
click at [616, 263] on button "+" at bounding box center [627, 265] width 30 height 28
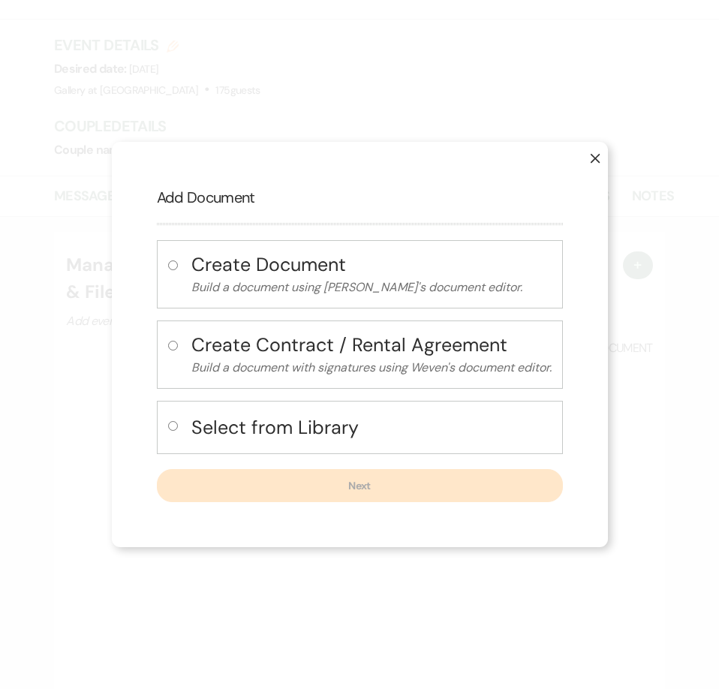
click at [173, 426] on input "radio" at bounding box center [173, 426] width 10 height 10
radio input "true"
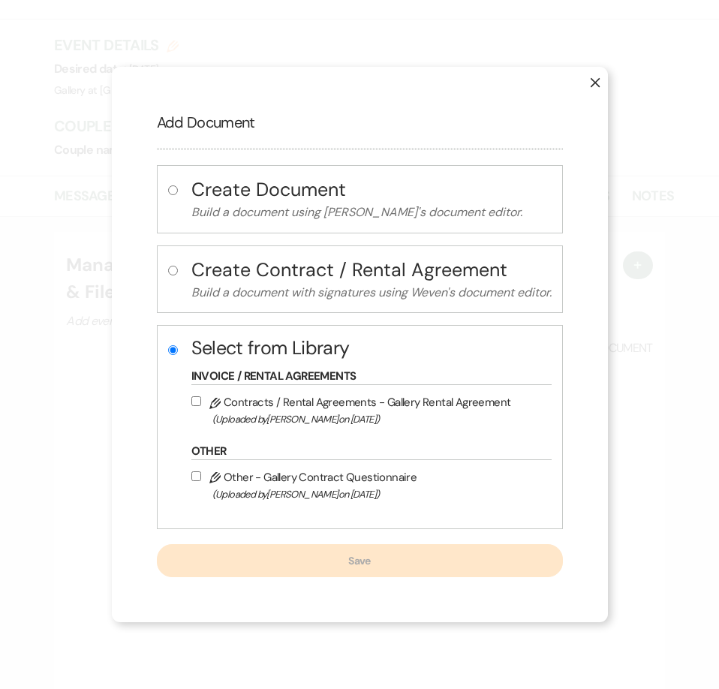
click at [191, 398] on input "Pencil Contracts / Rental Agreements - Gallery Rental Agreement (Uploaded by Ju…" at bounding box center [196, 401] width 10 height 10
checkbox input "true"
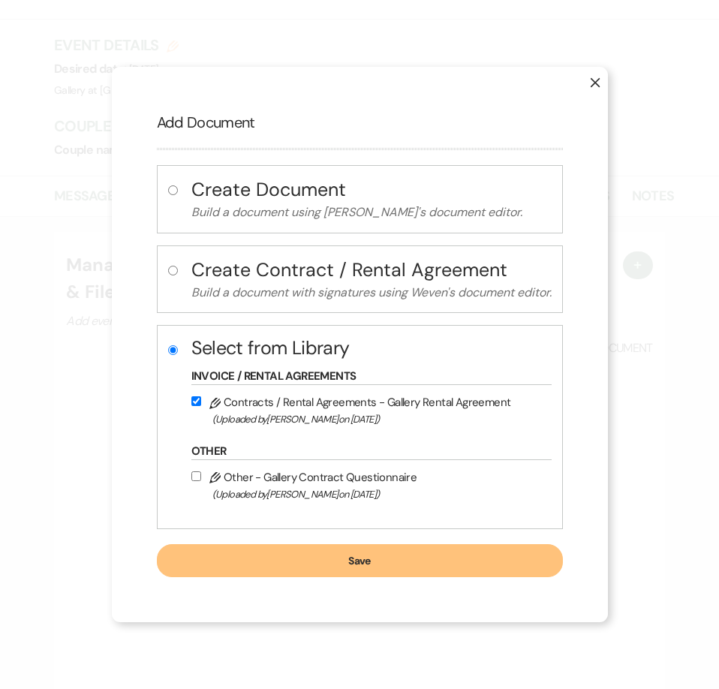
click at [219, 554] on button "Save" at bounding box center [360, 560] width 406 height 33
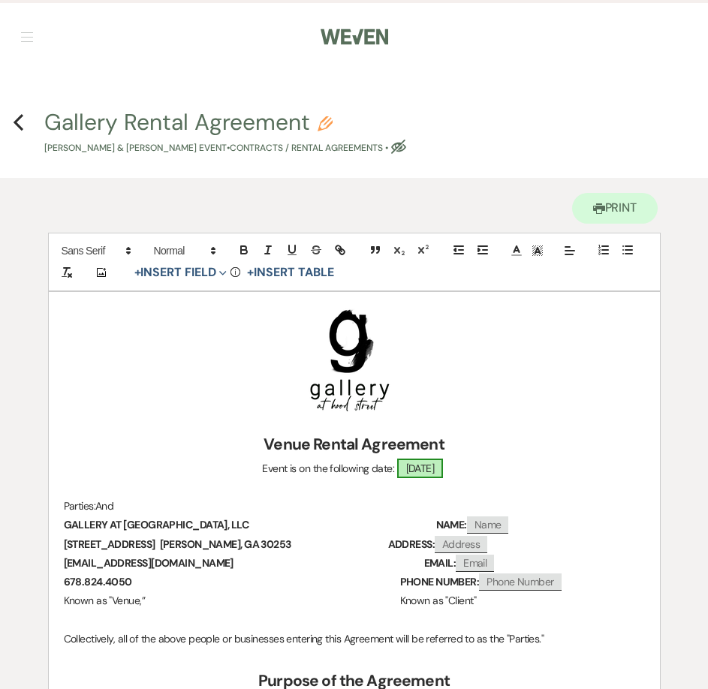
click at [444, 471] on span "03/07/2026" at bounding box center [420, 469] width 47 height 20
select select "smartCustomField"
select select "owner"
select select "{{eventDate}}"
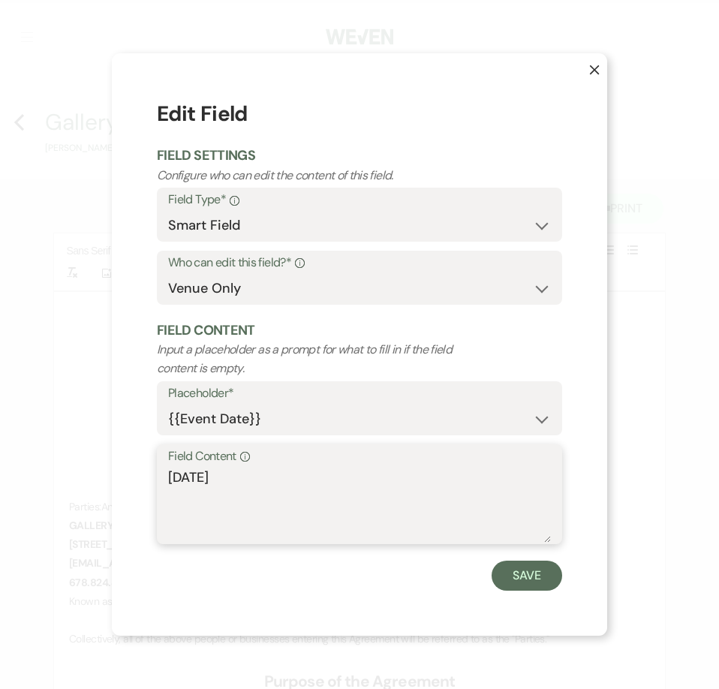
drag, startPoint x: 317, startPoint y: 481, endPoint x: 96, endPoint y: 480, distance: 221.4
click at [96, 480] on div "X Edit Field Field Settings Configure who can edit the content of this field. F…" at bounding box center [359, 344] width 719 height 689
type textarea "Saturday, March 7, 2026"
drag, startPoint x: 537, startPoint y: 594, endPoint x: 536, endPoint y: 585, distance: 8.4
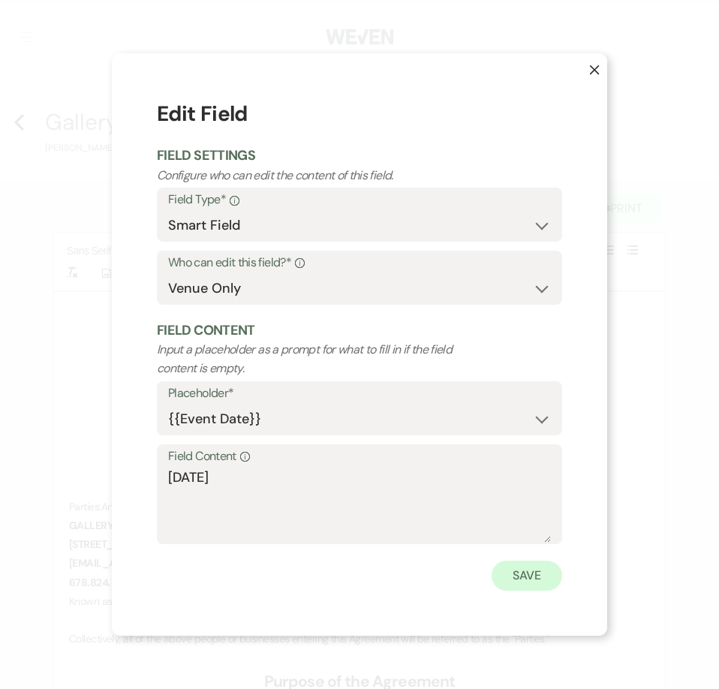
click at [537, 594] on div "X Edit Field Field Settings Configure who can edit the content of this field. F…" at bounding box center [359, 344] width 495 height 582
click at [535, 584] on button "Save" at bounding box center [527, 576] width 71 height 30
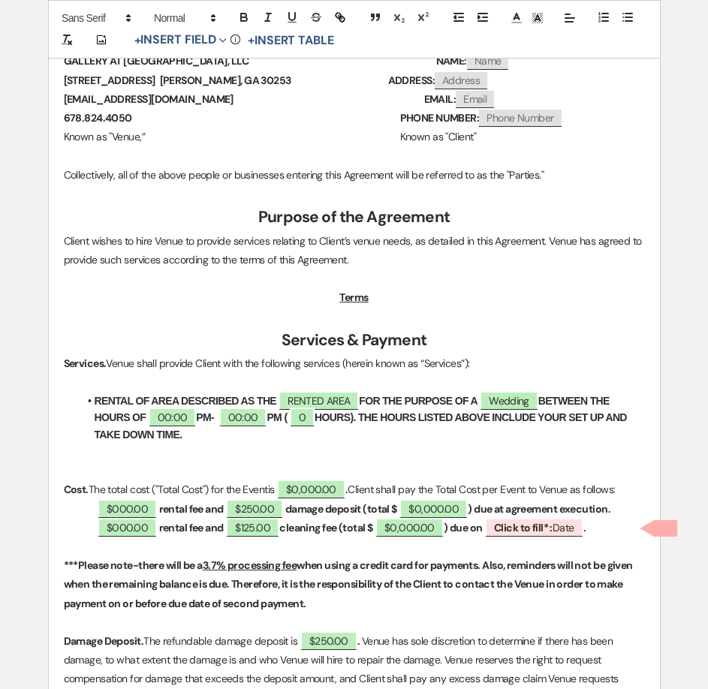
scroll to position [525, 0]
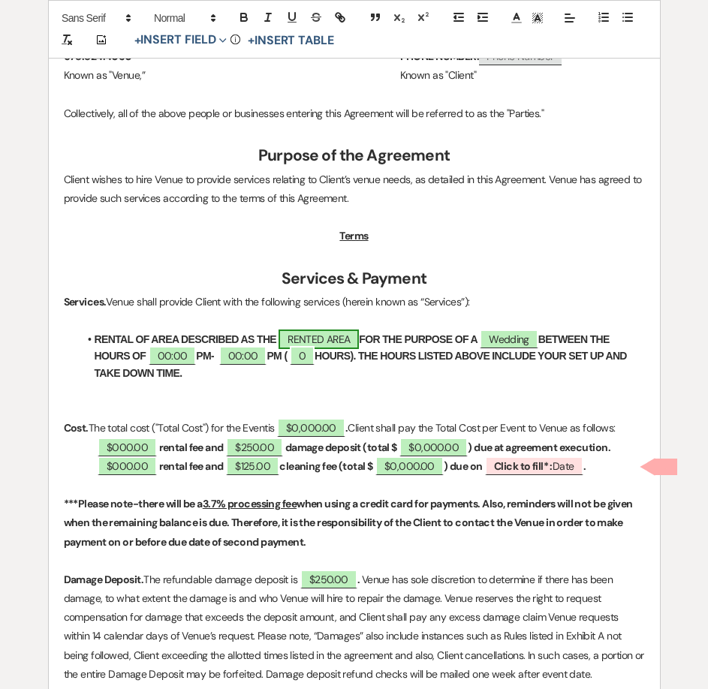
click at [306, 338] on span "RENTED AREA" at bounding box center [318, 339] width 80 height 20
select select "owner"
select select "Location"
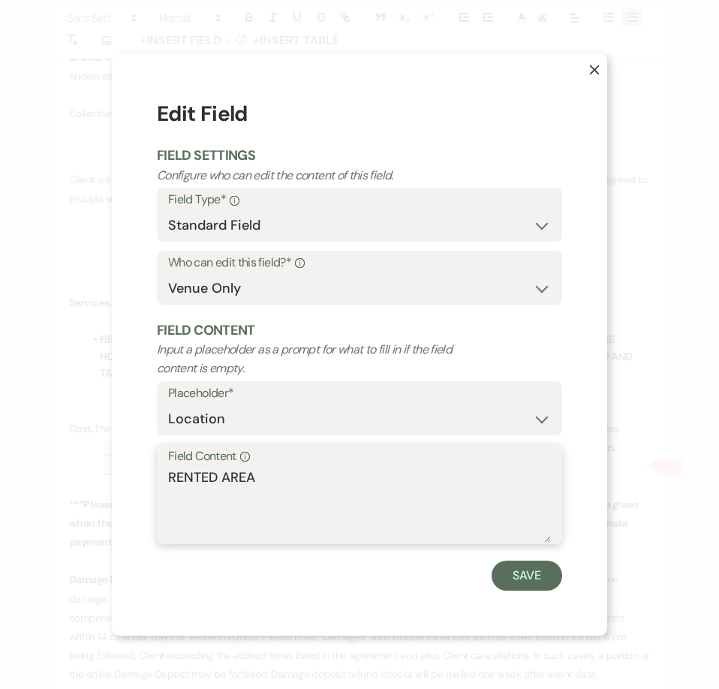
drag, startPoint x: 226, startPoint y: 470, endPoint x: 104, endPoint y: 471, distance: 122.3
click at [104, 471] on div "X Edit Field Field Settings Configure who can edit the content of this field. F…" at bounding box center [359, 344] width 719 height 689
type textarea "STERLING"
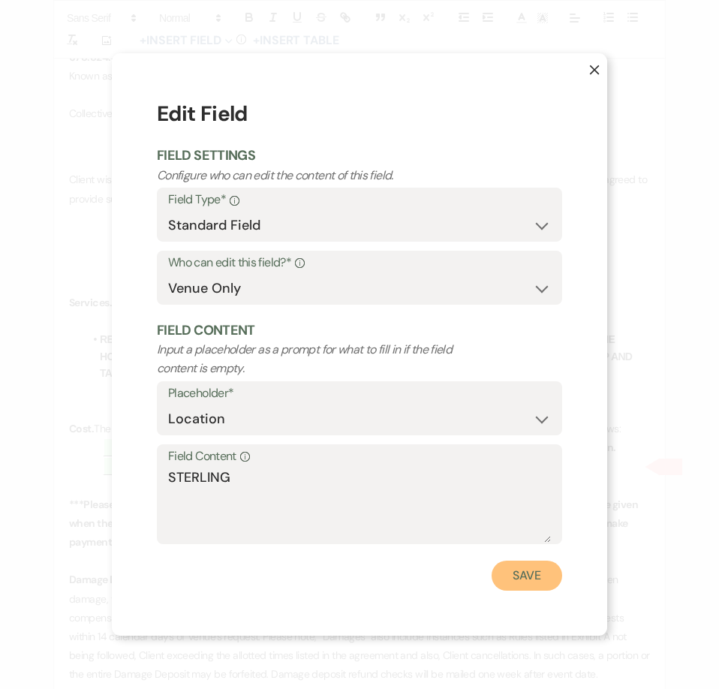
click at [514, 578] on button "Save" at bounding box center [527, 576] width 71 height 30
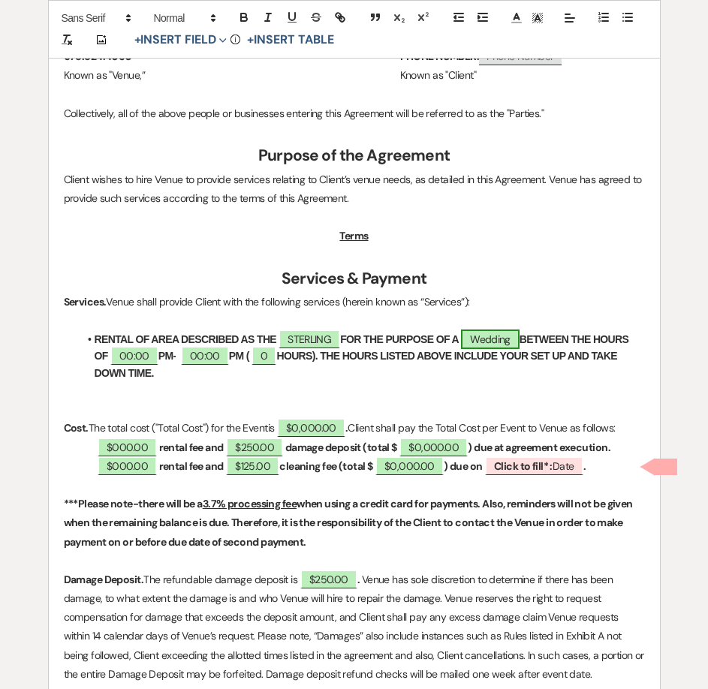
click at [502, 338] on span "Wedding" at bounding box center [490, 339] width 59 height 20
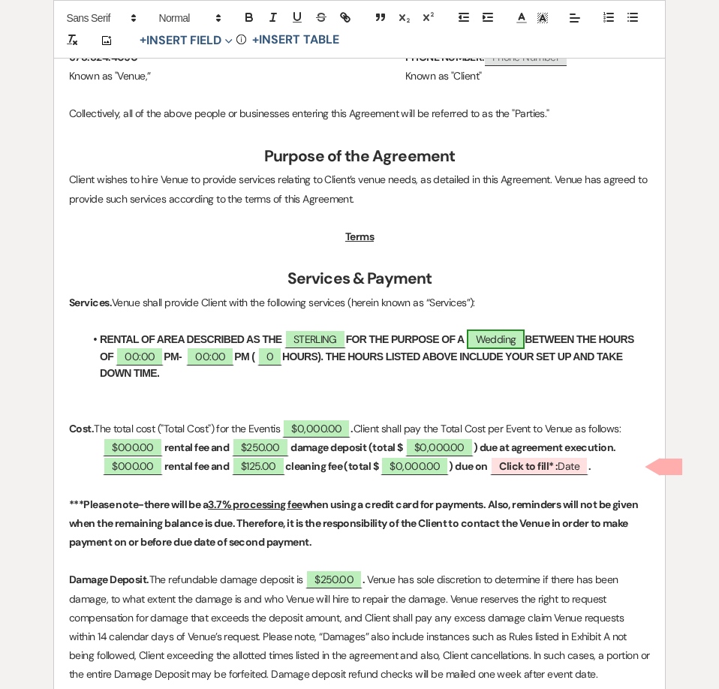
select select "smartCustomField"
select select "owner"
select select "{{eventType}}"
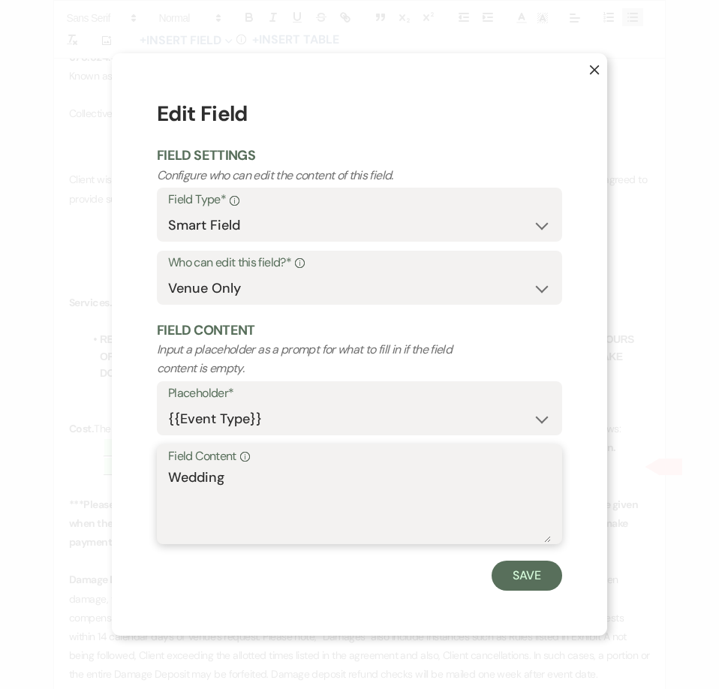
drag, startPoint x: 250, startPoint y: 467, endPoint x: 119, endPoint y: 464, distance: 131.4
click at [119, 464] on div "X Edit Field Field Settings Configure who can edit the content of this field. F…" at bounding box center [359, 344] width 495 height 582
type textarea "RECEPTION"
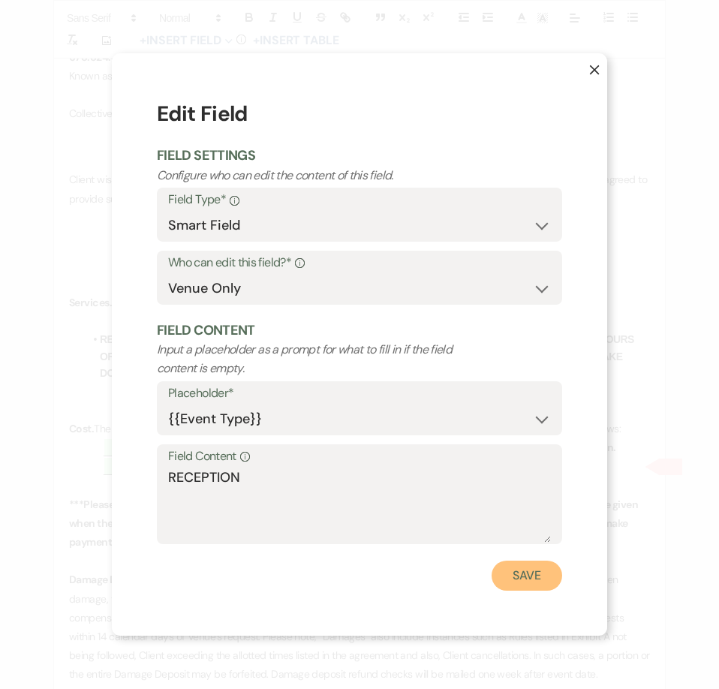
click at [516, 582] on button "Save" at bounding box center [527, 576] width 71 height 30
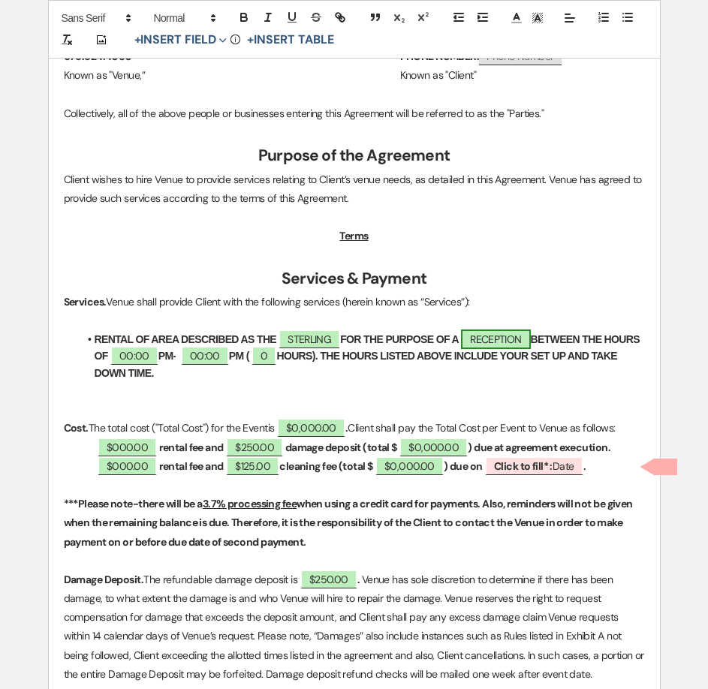
click at [486, 333] on span "RECEPTION" at bounding box center [495, 339] width 69 height 20
select select "smartCustomField"
select select "owner"
select select "{{eventType}}"
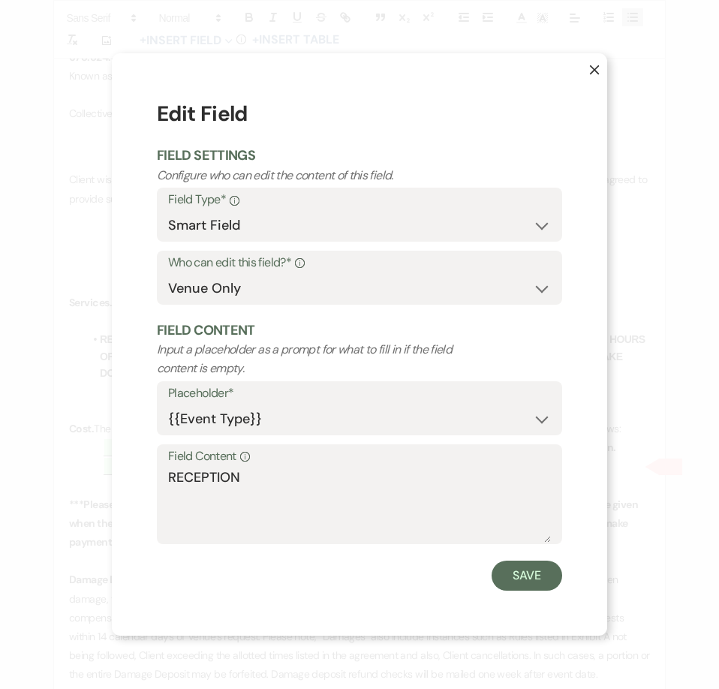
click at [167, 480] on div "Field Content Info RECEPTION" at bounding box center [359, 494] width 405 height 100
click at [173, 473] on textarea "RECEPTION" at bounding box center [359, 505] width 383 height 75
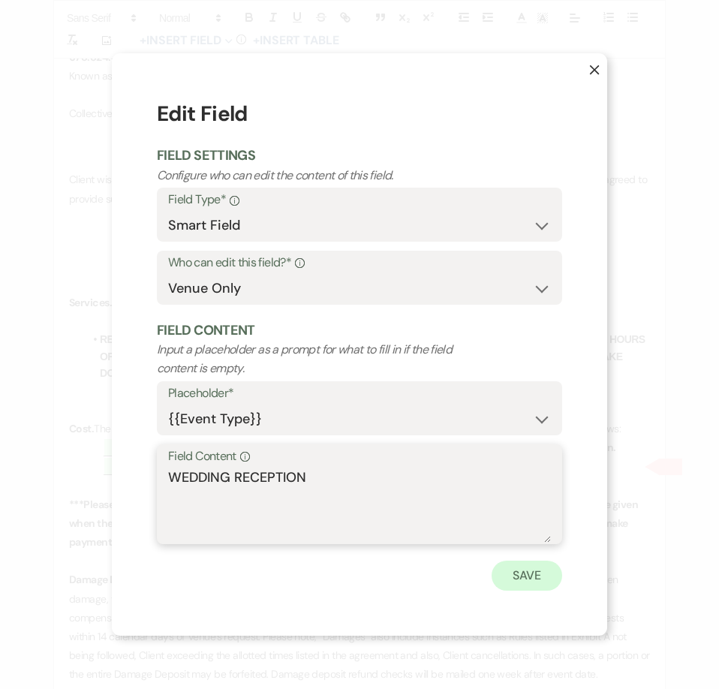
type textarea "WEDDING RECEPTION"
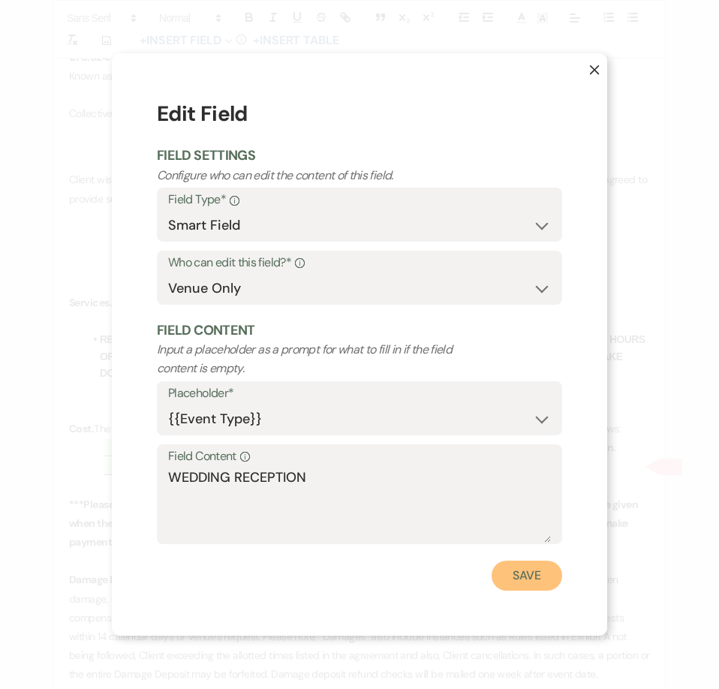
click at [504, 572] on button "Save" at bounding box center [527, 576] width 71 height 30
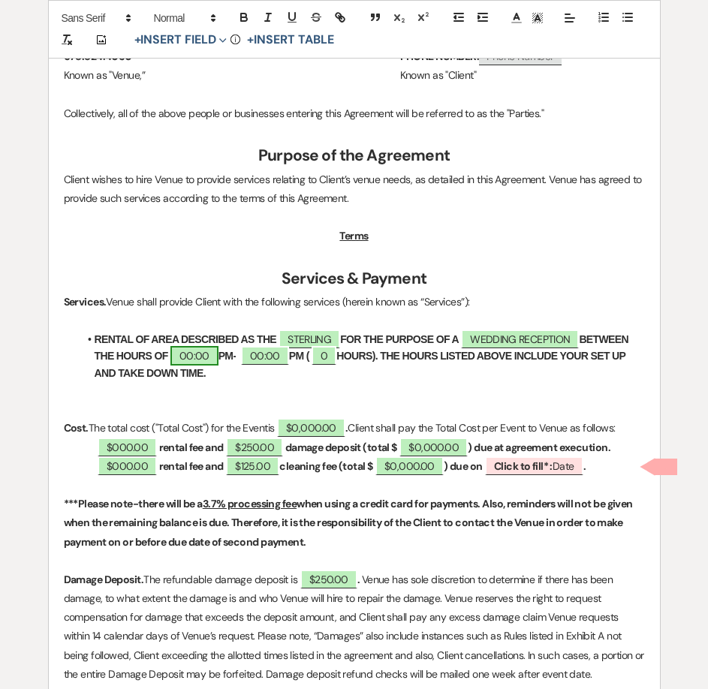
click at [197, 361] on span "00:00" at bounding box center [194, 356] width 48 height 20
select select "owner"
select select "Time"
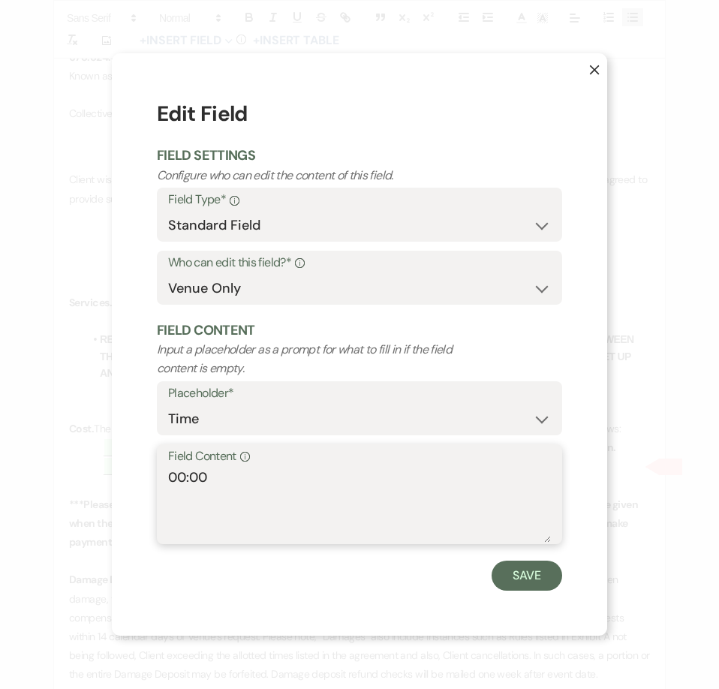
click at [184, 483] on textarea "00:00" at bounding box center [359, 505] width 383 height 75
type textarea "11:00"
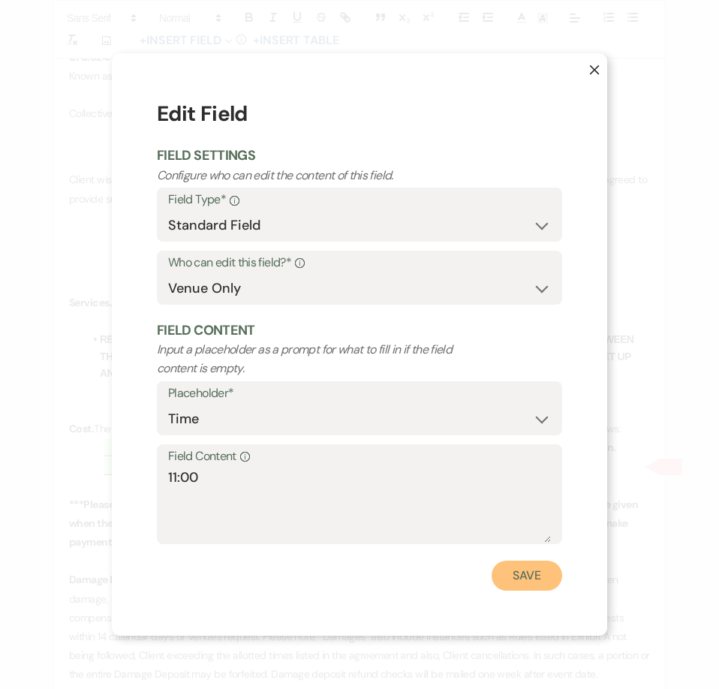
click at [554, 586] on button "Save" at bounding box center [527, 576] width 71 height 30
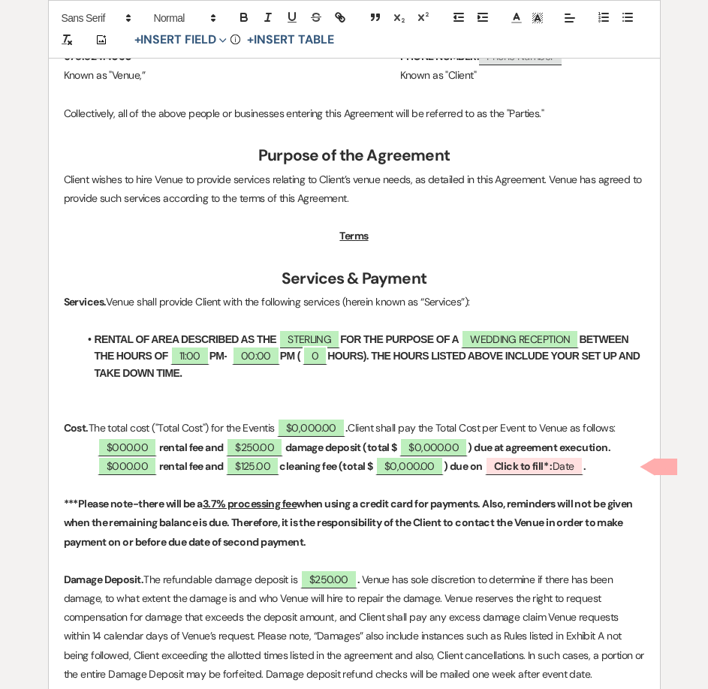
click at [218, 356] on strong "PM-" at bounding box center [218, 356] width 18 height 12
click at [257, 356] on span "00:00" at bounding box center [257, 356] width 48 height 20
select select "owner"
select select "Time"
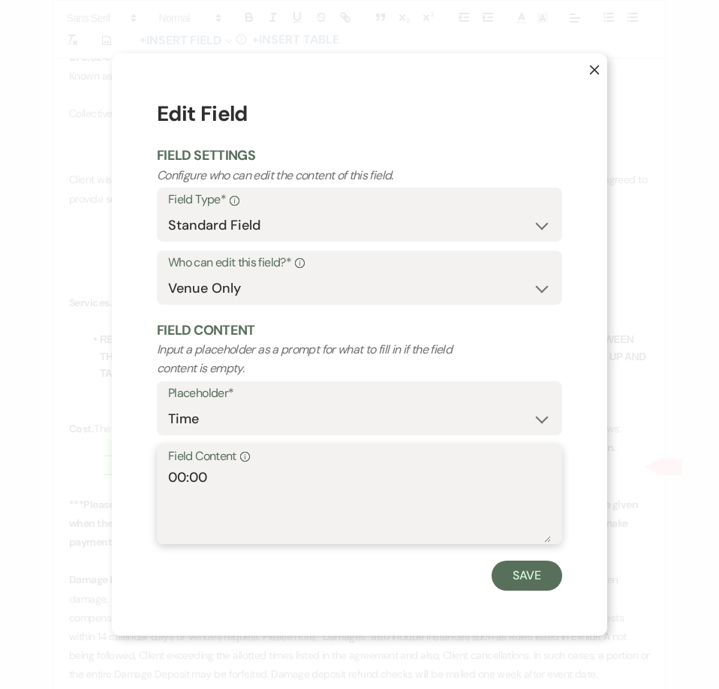
drag, startPoint x: 185, startPoint y: 477, endPoint x: 146, endPoint y: 476, distance: 39.0
click at [150, 483] on div "X Edit Field Field Settings Configure who can edit the content of this field. F…" at bounding box center [359, 344] width 495 height 582
type textarea "11:00"
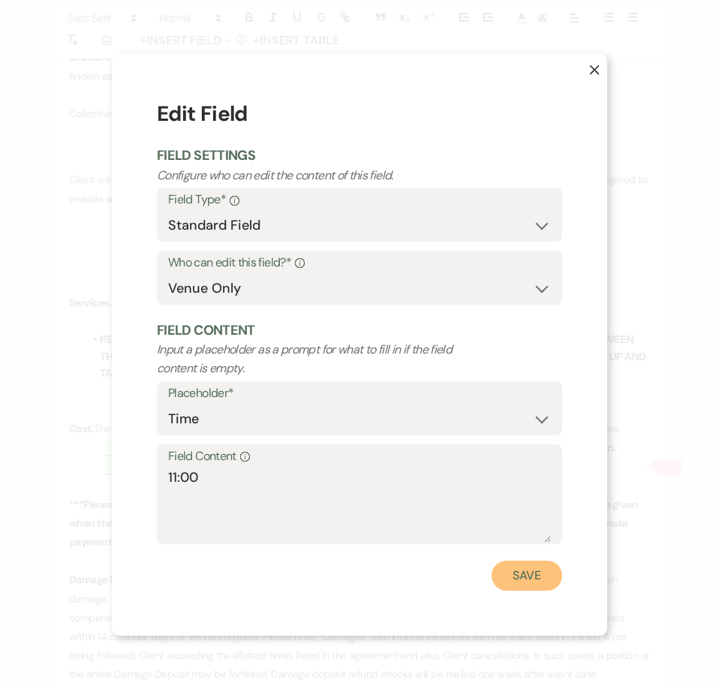
click at [536, 583] on button "Save" at bounding box center [527, 576] width 71 height 30
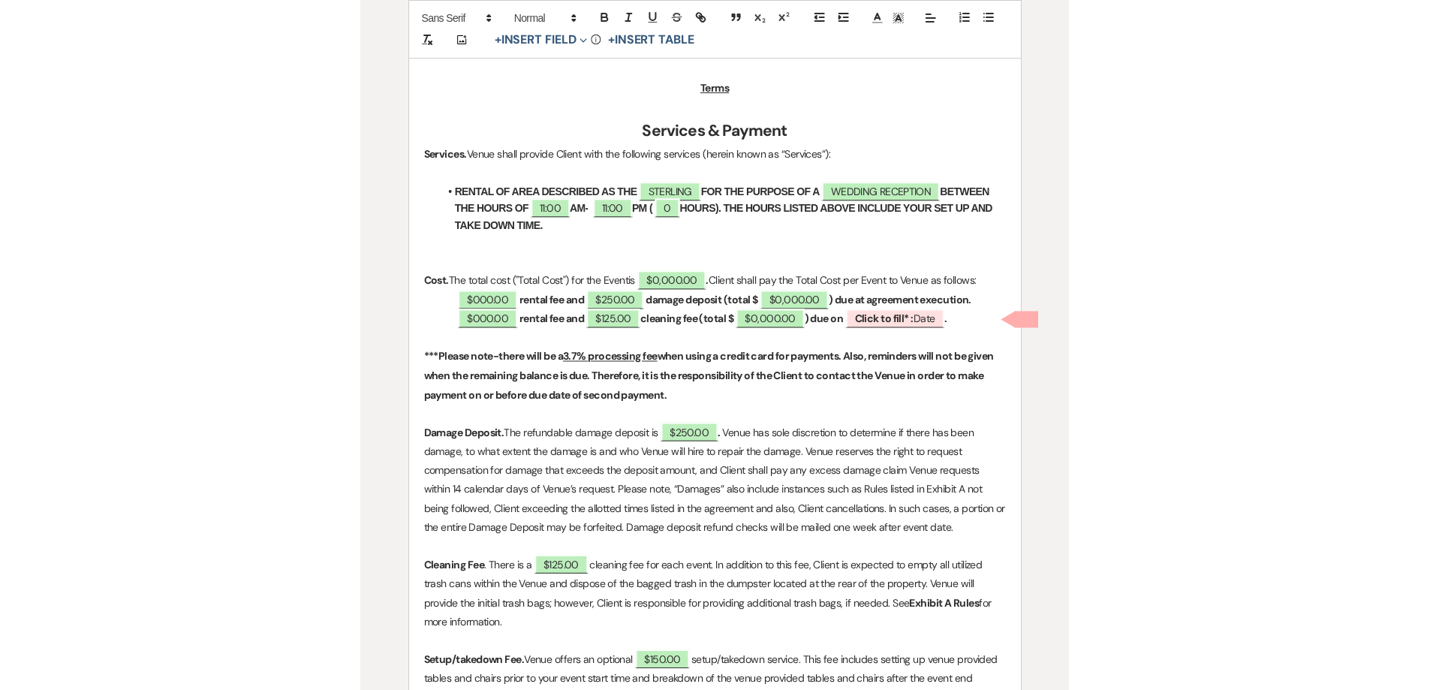
scroll to position [751, 0]
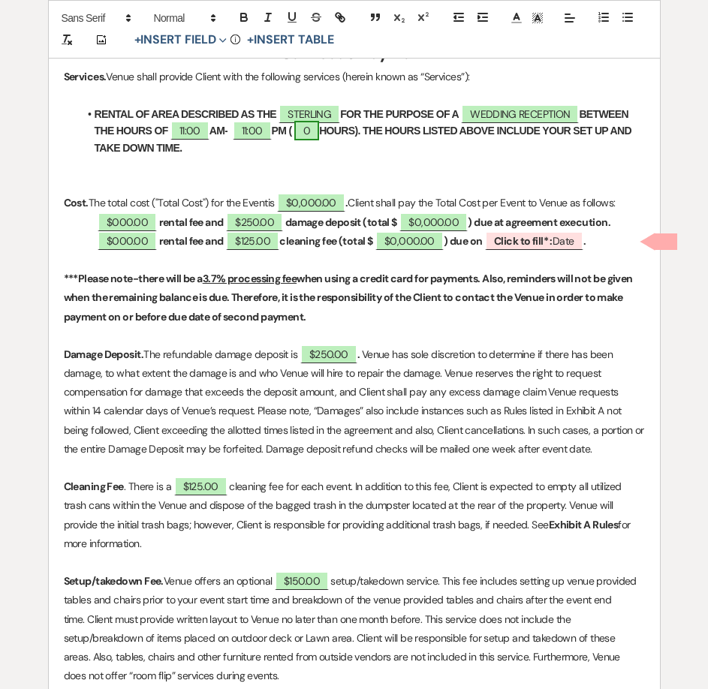
click at [310, 128] on span "0" at bounding box center [306, 131] width 25 height 20
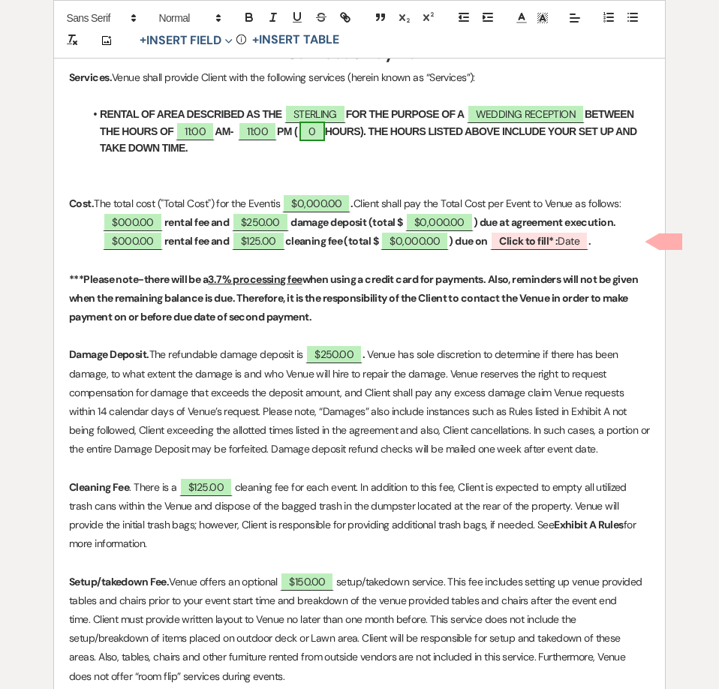
select select "owner"
select select "Number"
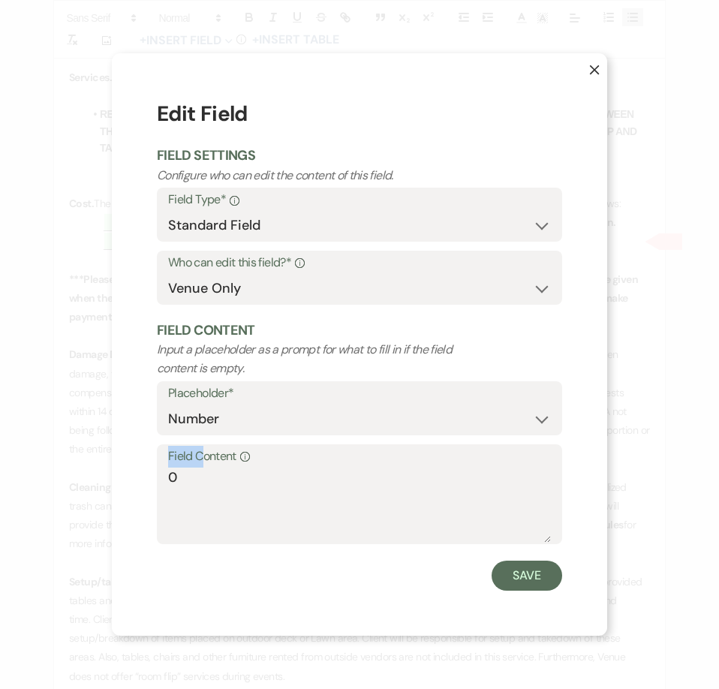
drag, startPoint x: 176, startPoint y: 471, endPoint x: 144, endPoint y: 480, distance: 33.7
click at [144, 480] on div "X Edit Field Field Settings Configure who can edit the content of this field. F…" at bounding box center [359, 344] width 495 height 582
drag, startPoint x: 176, startPoint y: 483, endPoint x: 140, endPoint y: 486, distance: 37.0
click at [140, 486] on div "X Edit Field Field Settings Configure who can edit the content of this field. F…" at bounding box center [359, 344] width 495 height 582
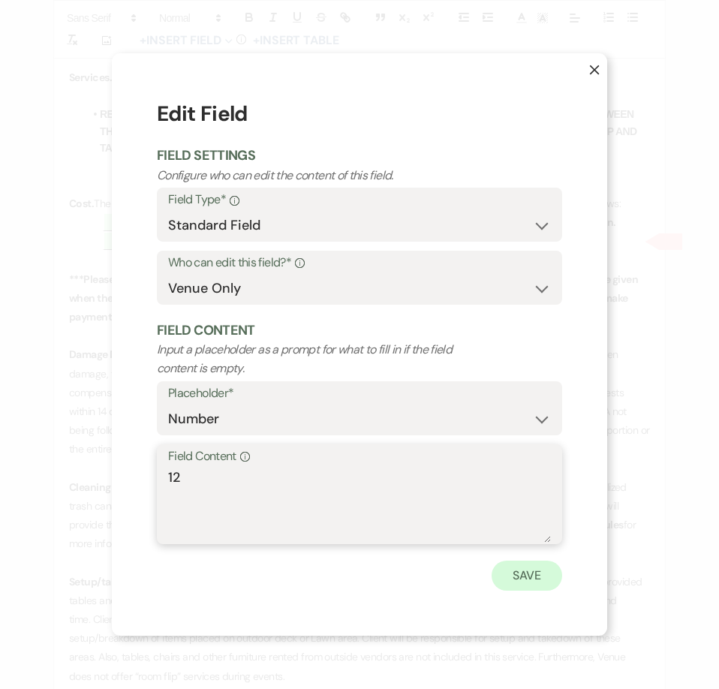
type textarea "12"
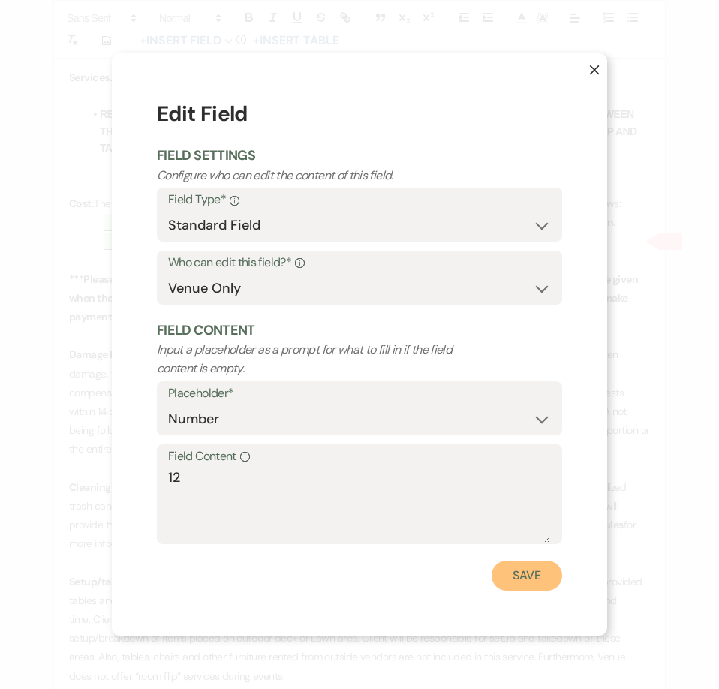
click at [522, 582] on button "Save" at bounding box center [527, 576] width 71 height 30
